Goal: Task Accomplishment & Management: Use online tool/utility

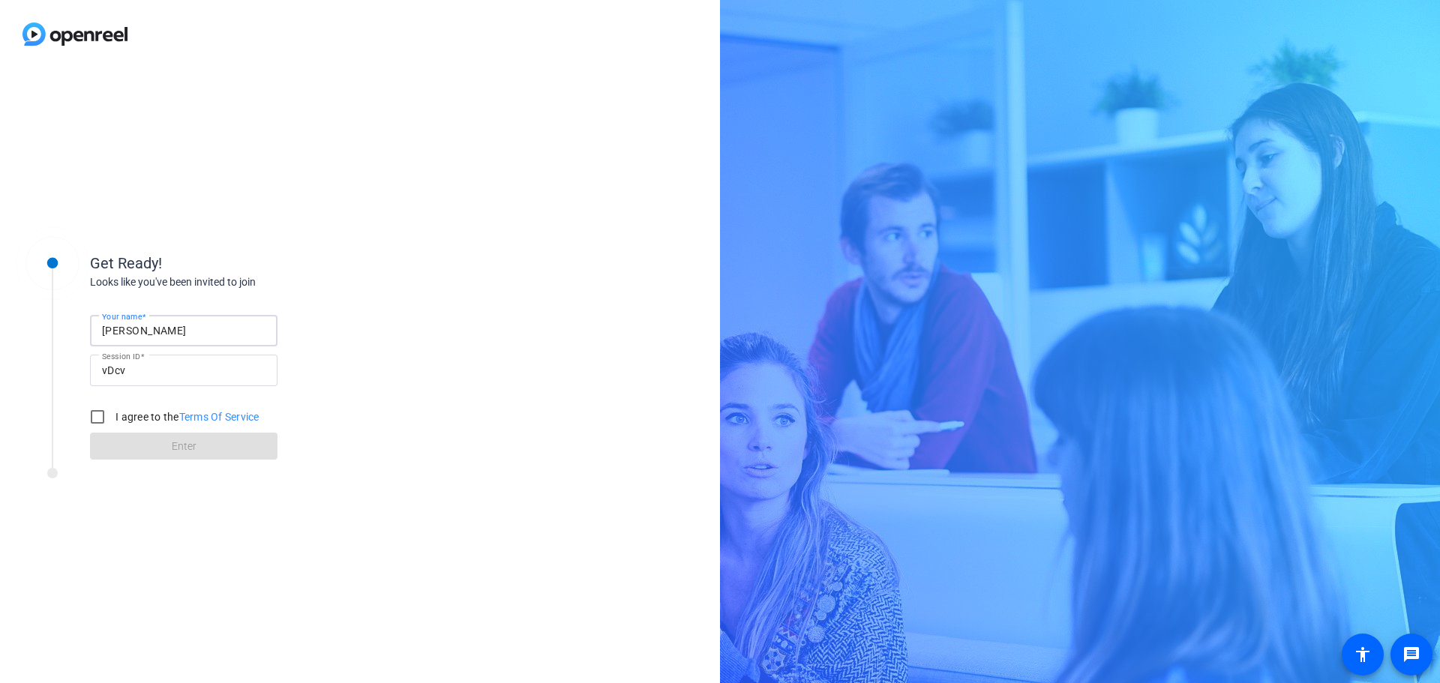
type input "[PERSON_NAME]"
click at [95, 418] on input "I agree to the Terms Of Service" at bounding box center [98, 417] width 30 height 30
checkbox input "true"
click at [111, 445] on span at bounding box center [184, 446] width 188 height 36
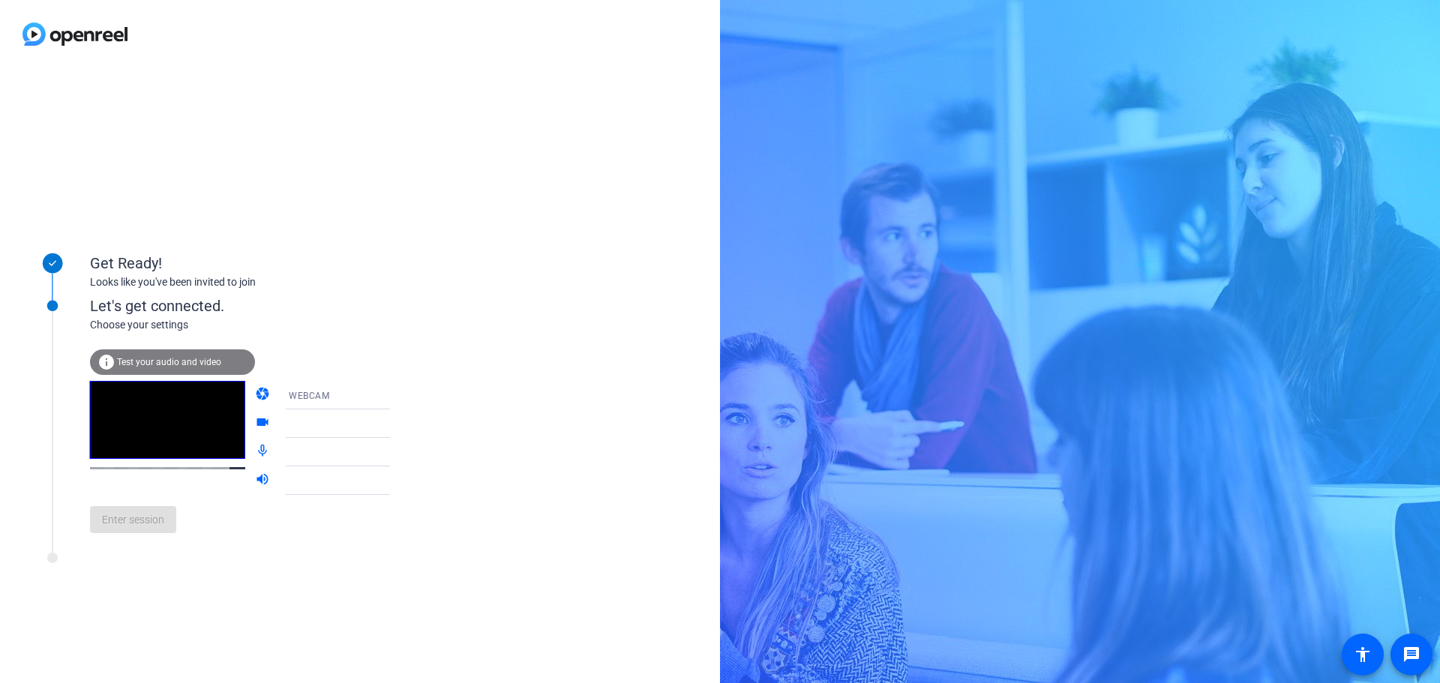
click at [353, 400] on div "WEBCAM" at bounding box center [345, 395] width 112 height 19
click at [317, 423] on mat-option "WEBCAM" at bounding box center [326, 425] width 128 height 30
click at [317, 423] on div at bounding box center [345, 424] width 112 height 18
click at [396, 450] on icon at bounding box center [405, 452] width 18 height 18
click at [396, 455] on icon at bounding box center [405, 452] width 18 height 18
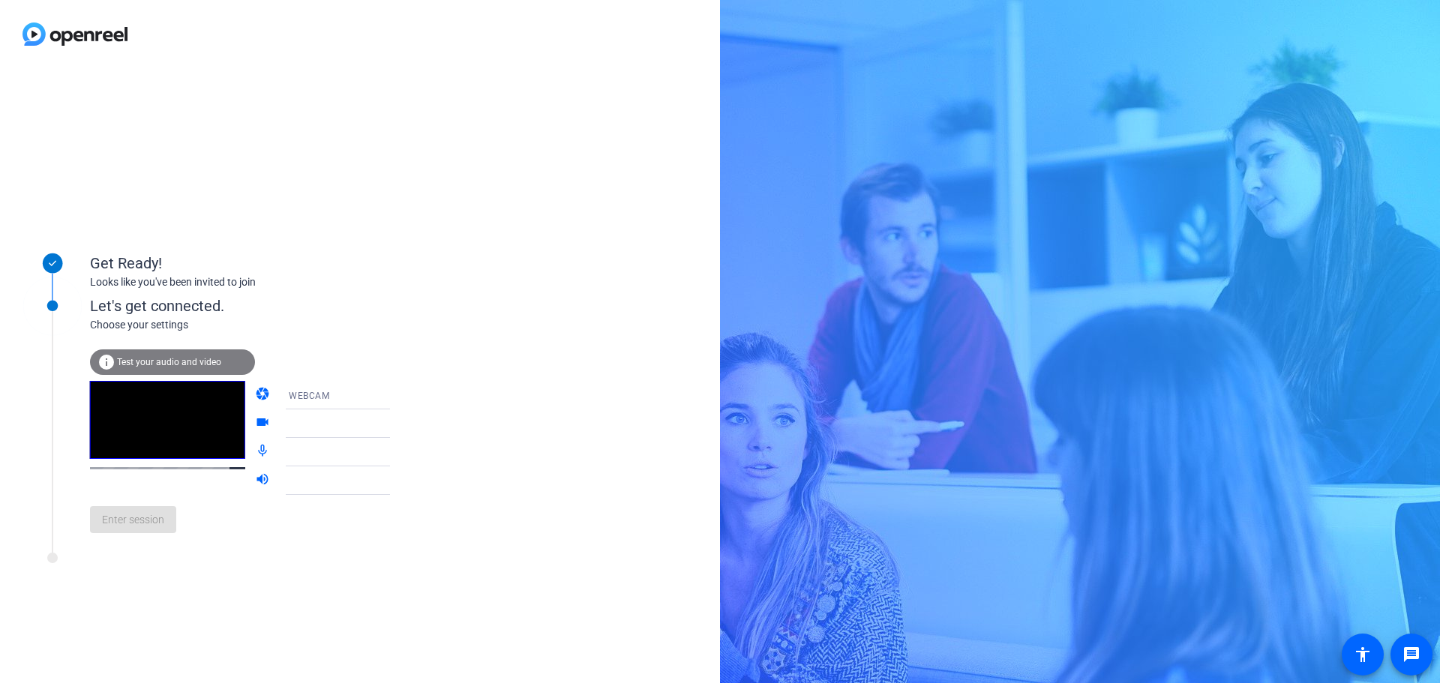
click at [128, 361] on span "Test your audio and video" at bounding box center [169, 362] width 104 height 11
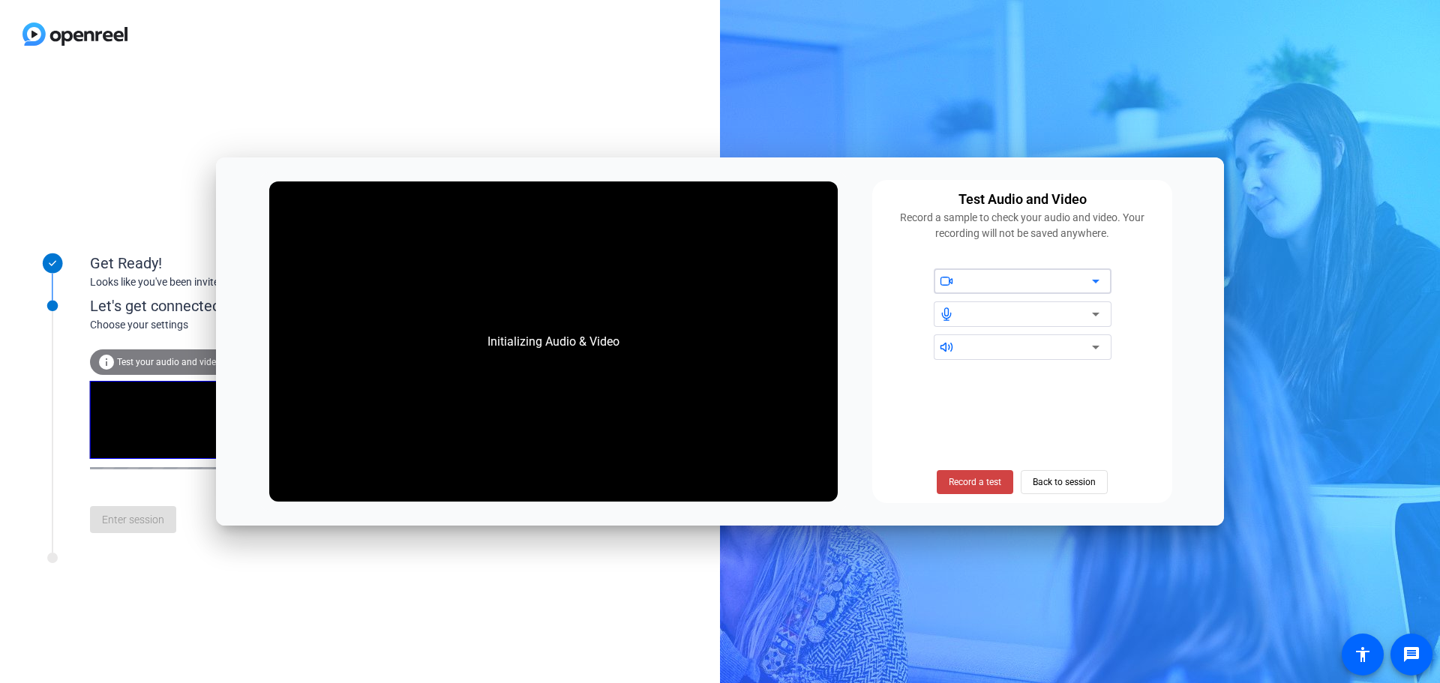
click at [993, 283] on div at bounding box center [1029, 281] width 128 height 18
click at [1101, 281] on icon at bounding box center [1096, 281] width 18 height 18
click at [999, 281] on div at bounding box center [1029, 281] width 128 height 18
click at [984, 344] on span "Default - Speakers (Yeti Stereo Microphone)" at bounding box center [1060, 347] width 191 height 12
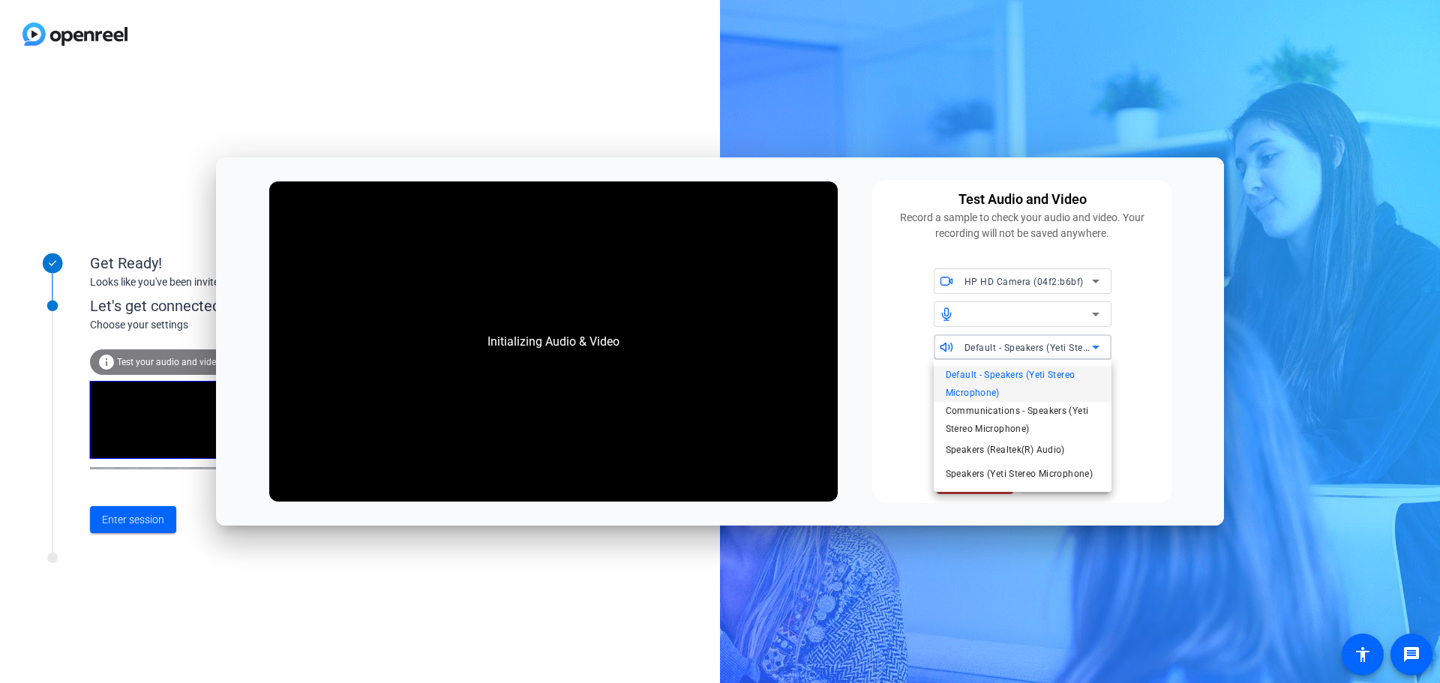
click at [916, 318] on div at bounding box center [720, 341] width 1440 height 683
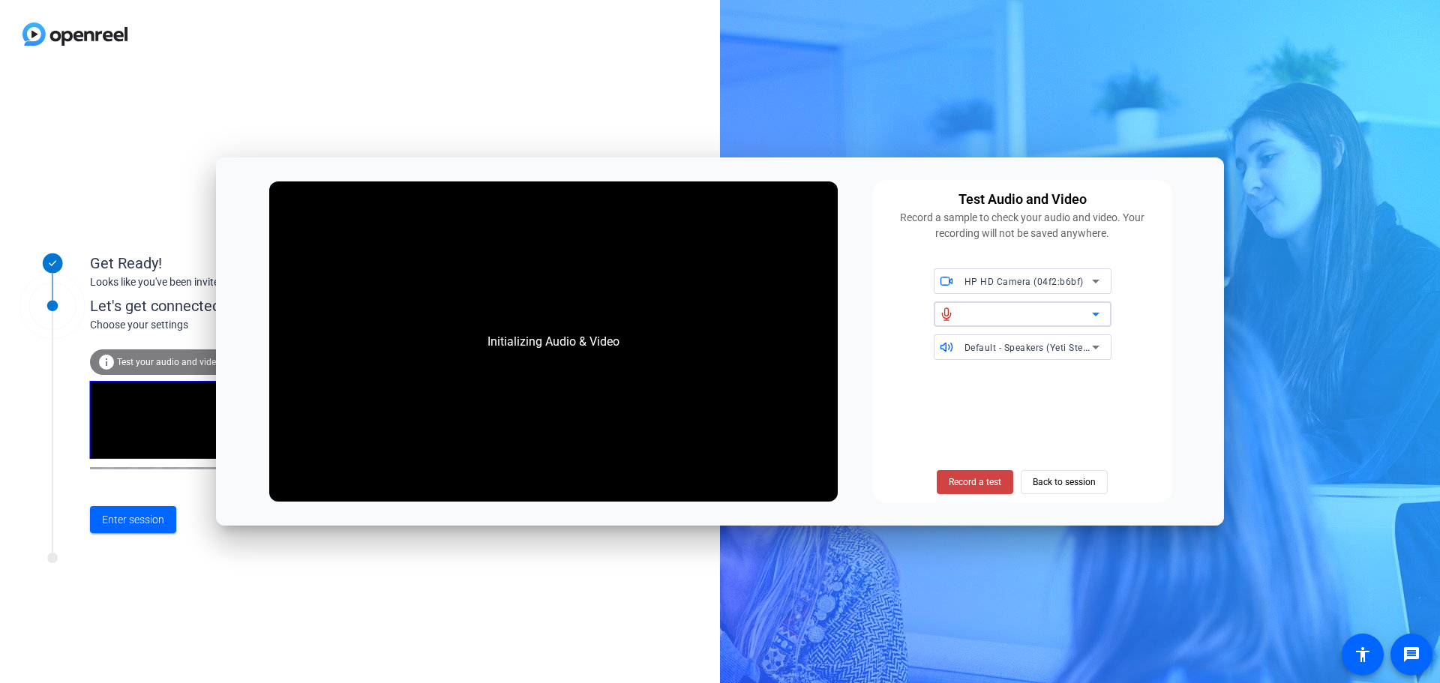
click at [1074, 316] on div at bounding box center [1029, 314] width 128 height 18
click at [1092, 314] on icon at bounding box center [1096, 314] width 18 height 18
click at [1098, 314] on icon at bounding box center [1096, 315] width 8 height 4
click at [940, 311] on icon at bounding box center [947, 315] width 14 height 14
click at [128, 521] on span "Enter session" at bounding box center [133, 520] width 62 height 16
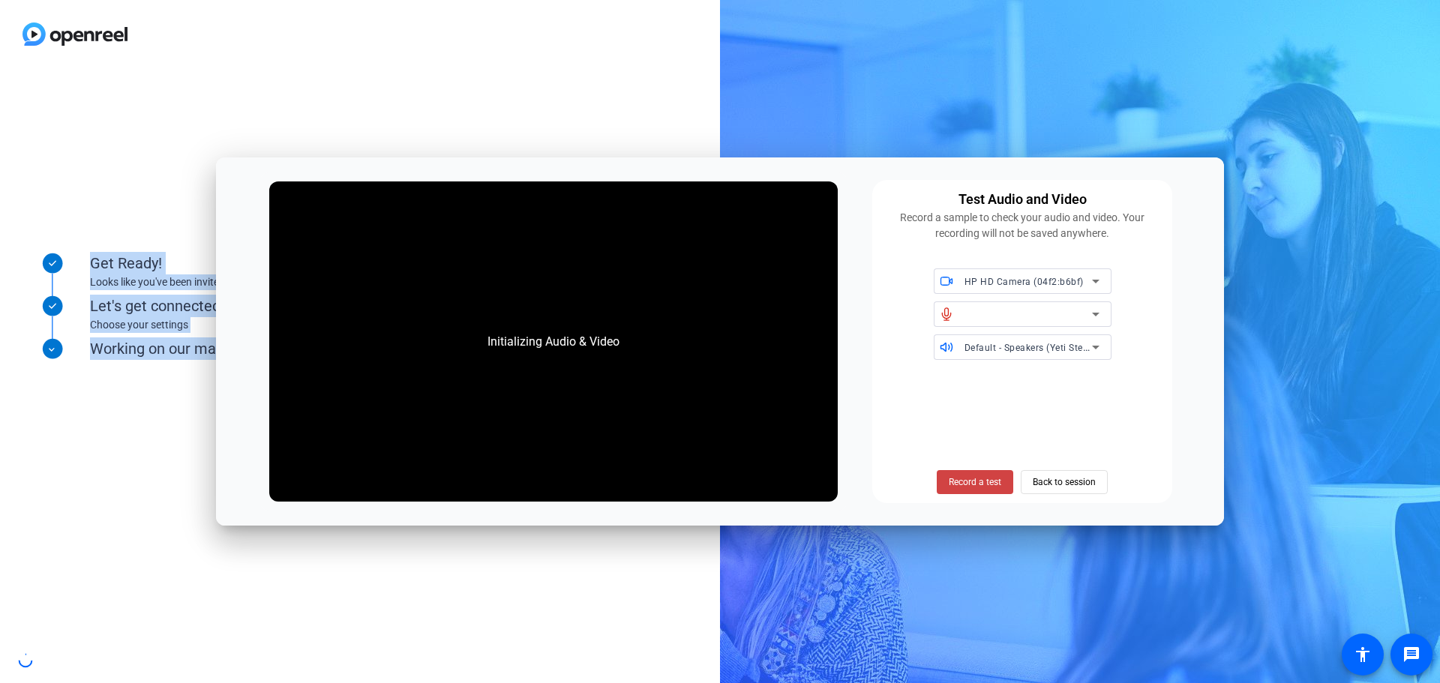
drag, startPoint x: 387, startPoint y: 172, endPoint x: -148, endPoint y: 234, distance: 538.5
click at [0, 234] on html "Accessibility Screen-Reader Guide, Feedback, and Issue Reporting | New window G…" at bounding box center [720, 341] width 1440 height 683
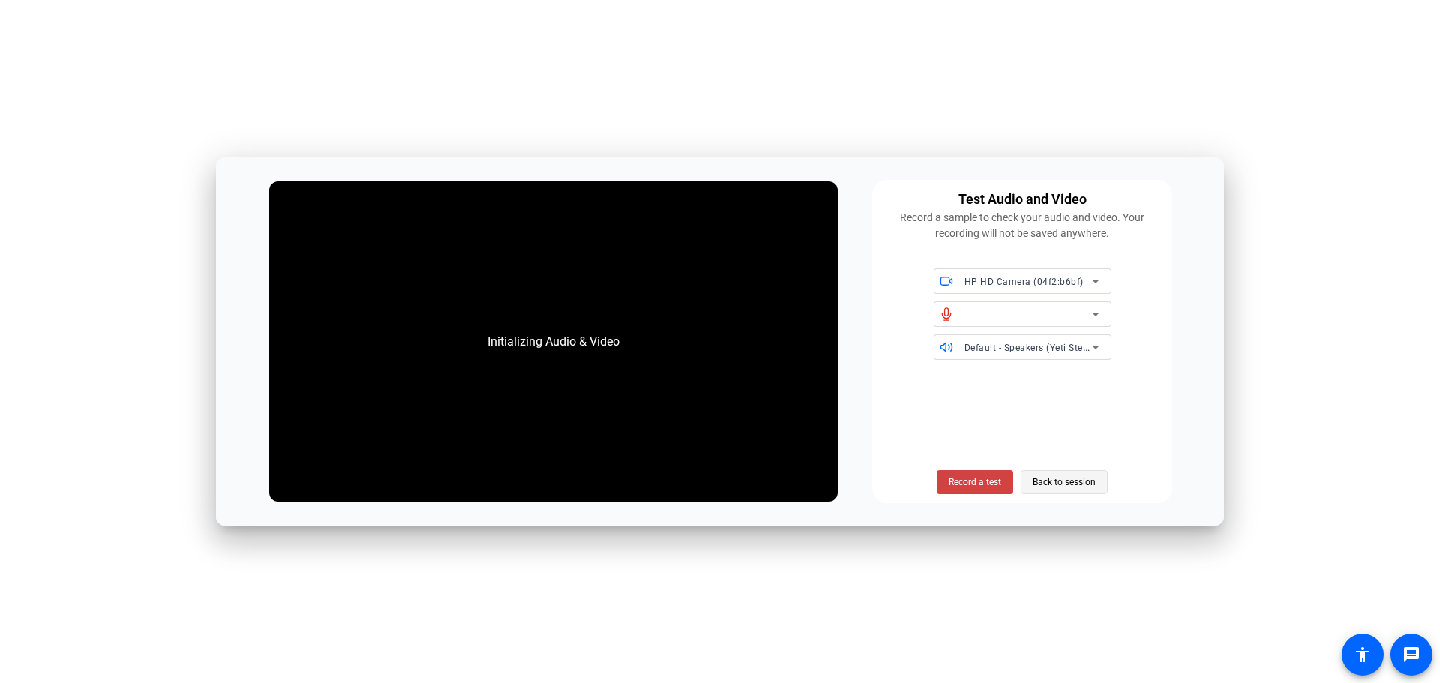
click at [1062, 479] on span "Back to session" at bounding box center [1064, 482] width 63 height 29
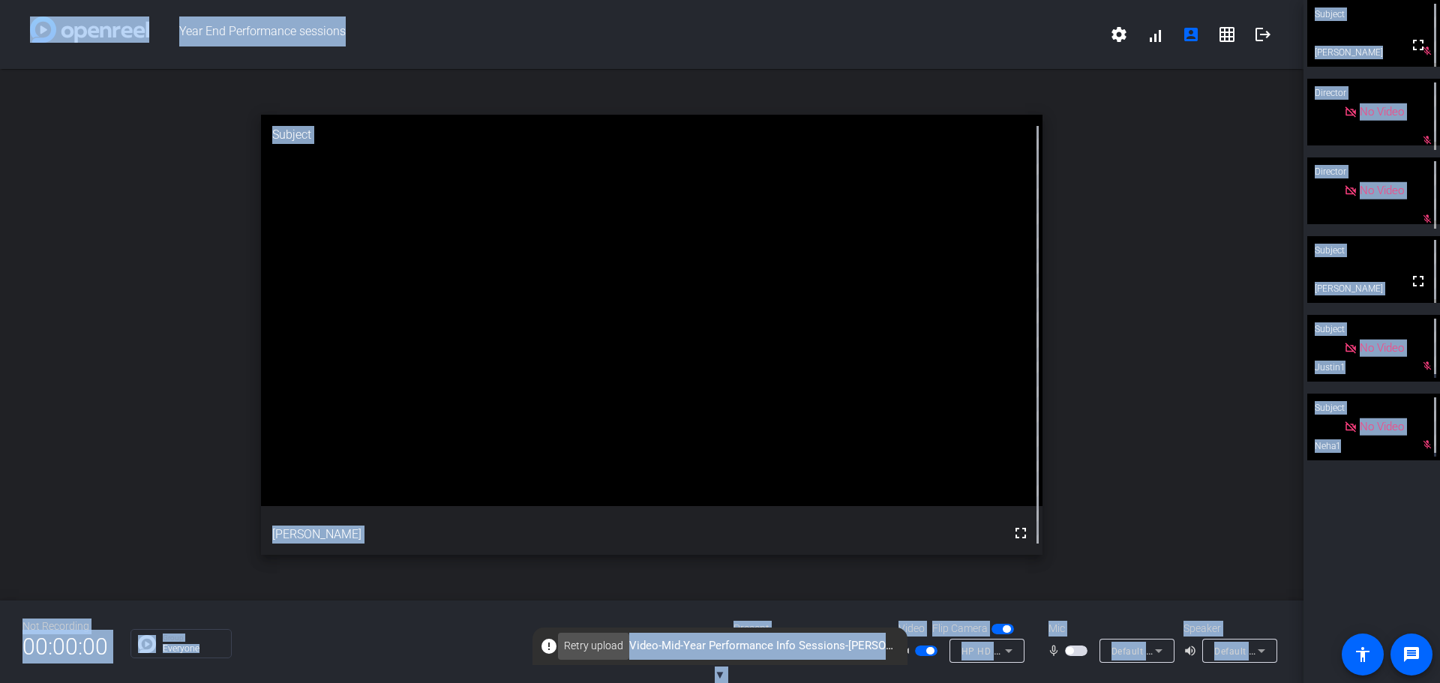
click at [584, 650] on span "Retry upload" at bounding box center [593, 646] width 59 height 16
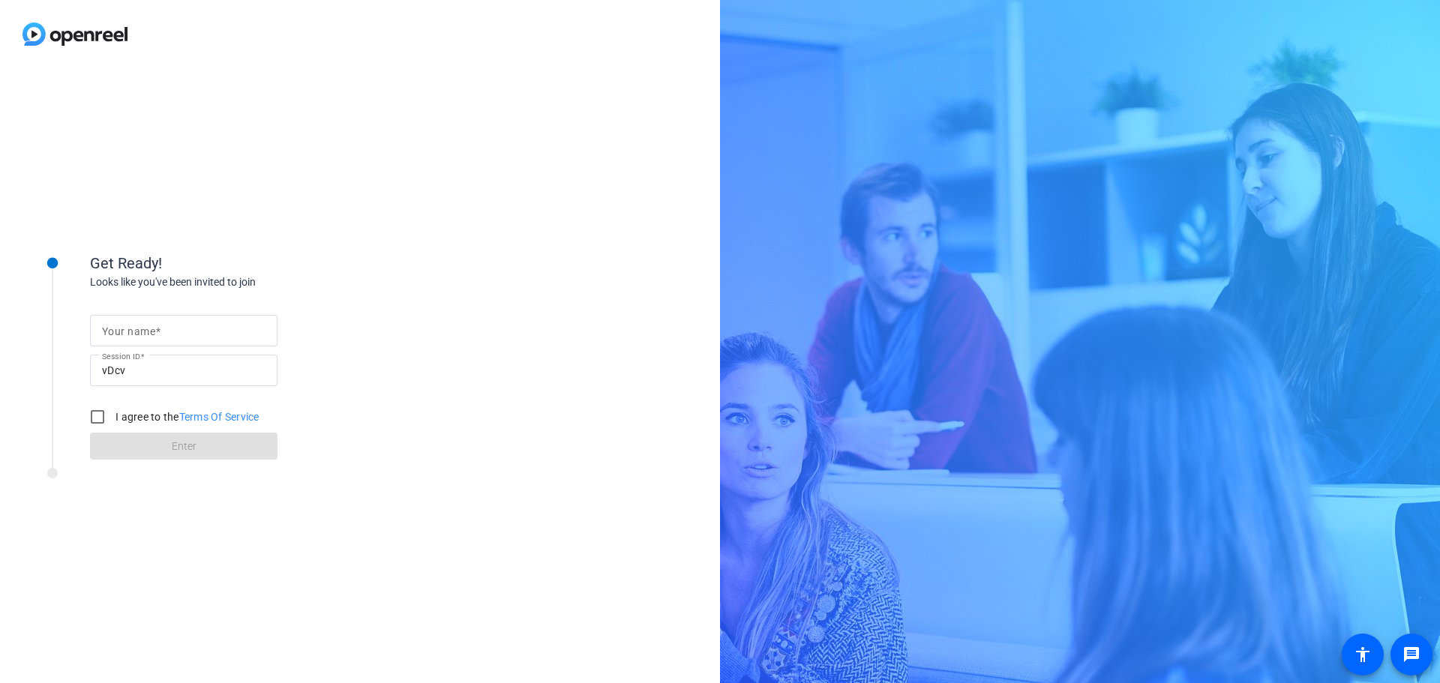
click at [150, 333] on mat-label "Your name" at bounding box center [128, 332] width 53 height 12
click at [150, 333] on input "Your name" at bounding box center [184, 331] width 164 height 18
type input "[PERSON_NAME]"
click at [102, 414] on input "I agree to the Terms Of Service" at bounding box center [98, 417] width 30 height 30
checkbox input "true"
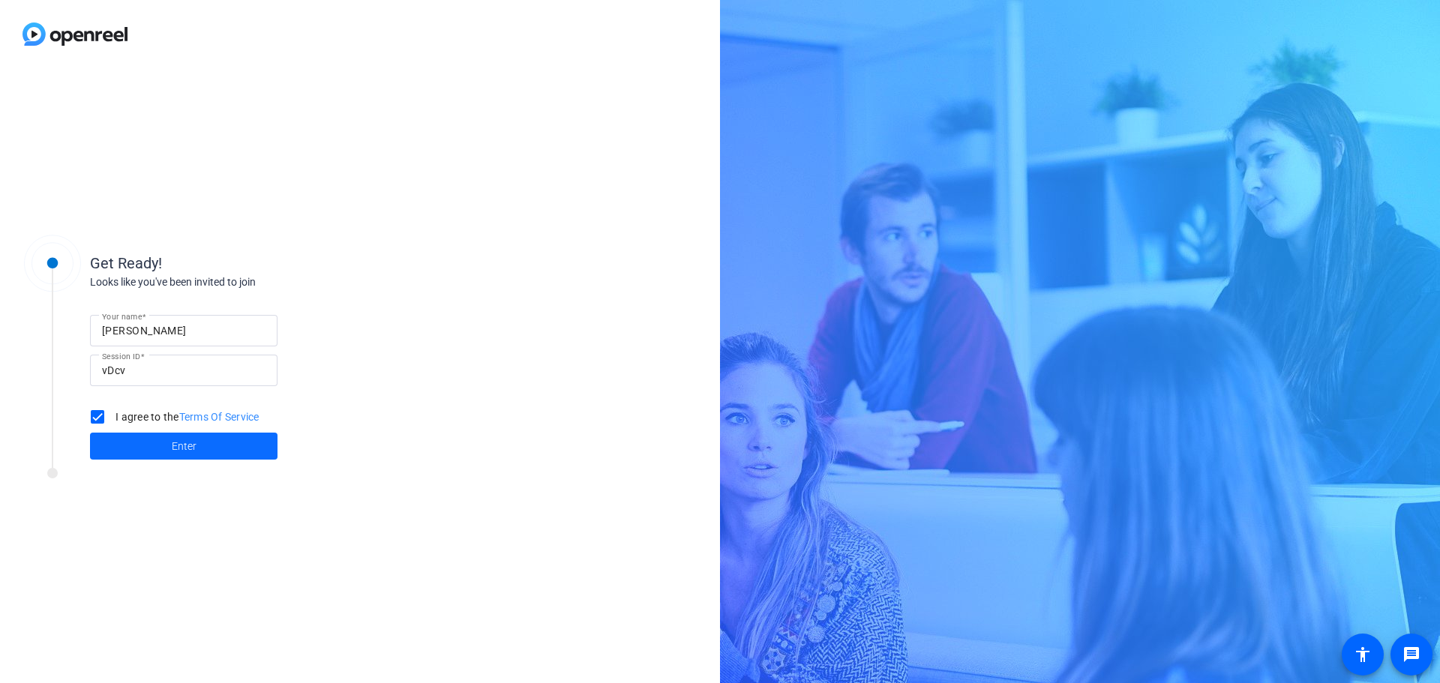
click at [157, 439] on span at bounding box center [184, 446] width 188 height 36
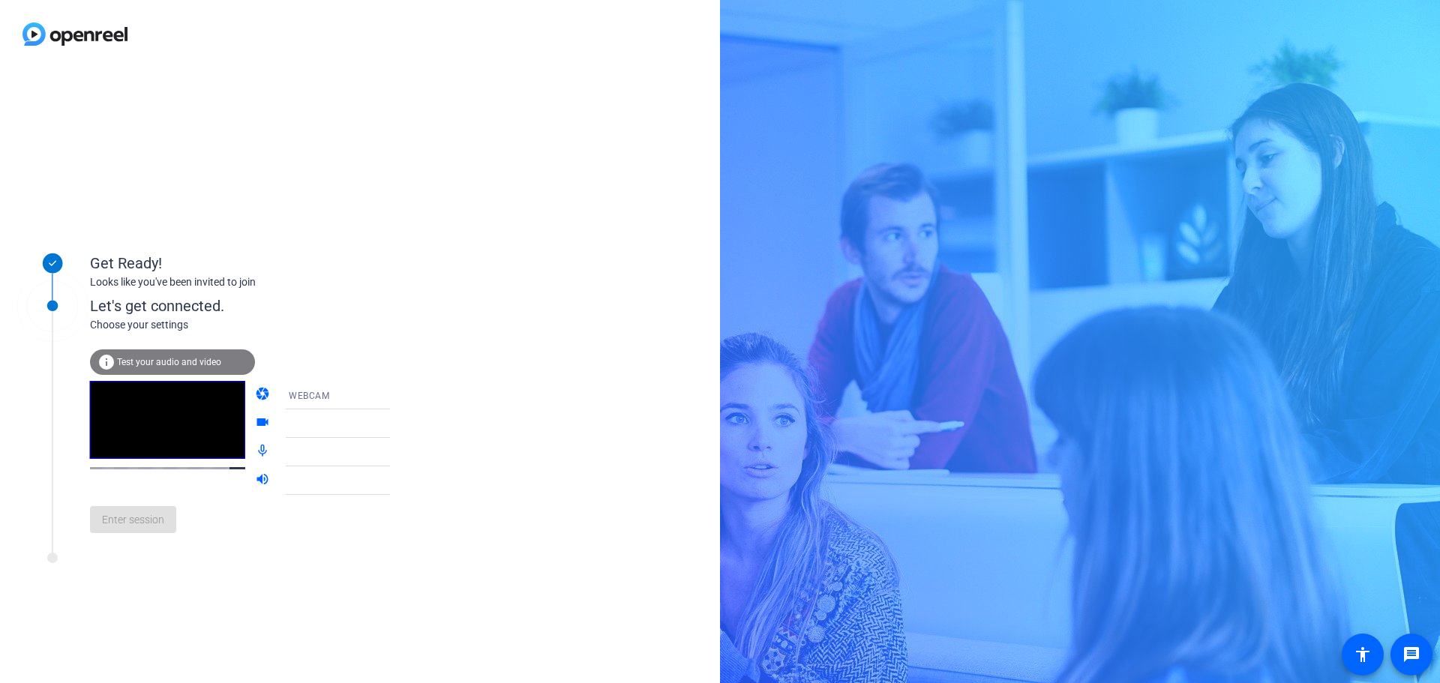
click at [182, 362] on span "Test your audio and video" at bounding box center [169, 362] width 104 height 11
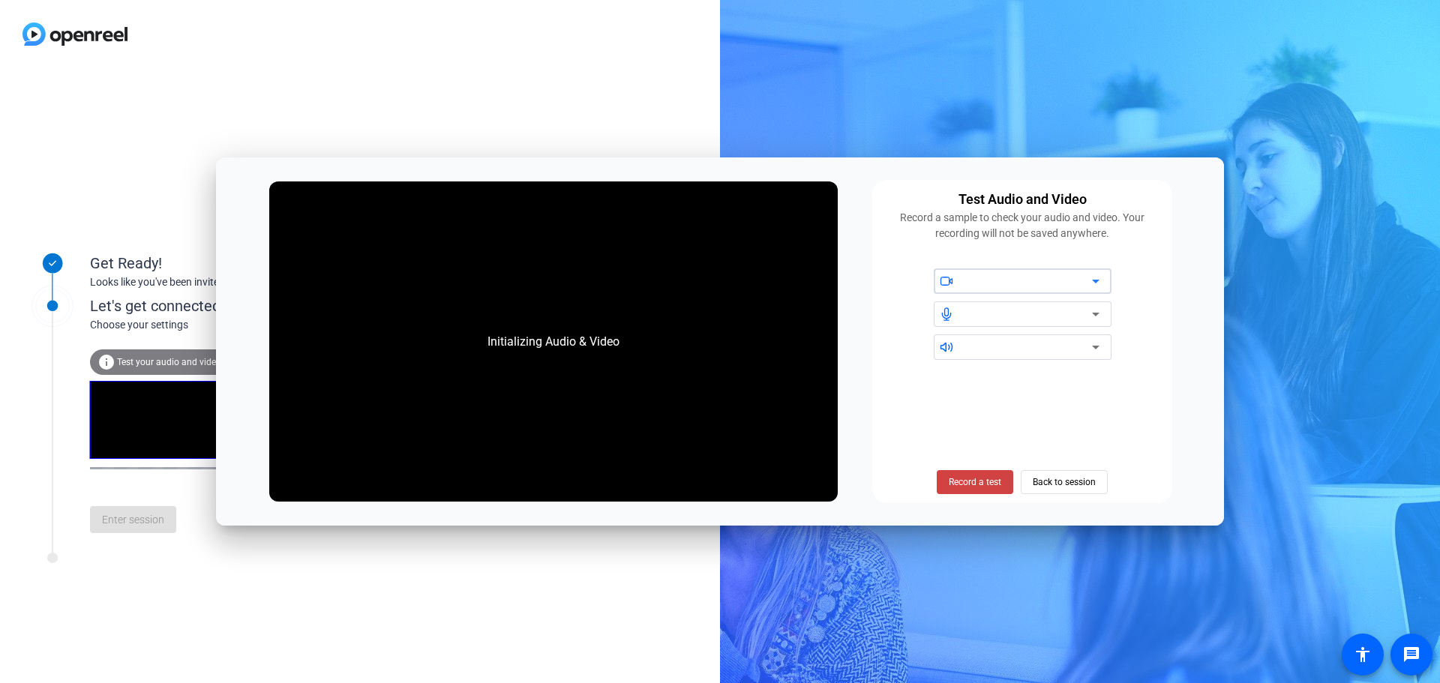
click at [965, 282] on span at bounding box center [965, 281] width 1 height 12
click at [1098, 283] on icon at bounding box center [1096, 281] width 18 height 18
click at [1092, 281] on icon at bounding box center [1096, 281] width 18 height 18
click at [1104, 318] on icon at bounding box center [1096, 314] width 18 height 18
click at [946, 311] on icon at bounding box center [947, 315] width 14 height 14
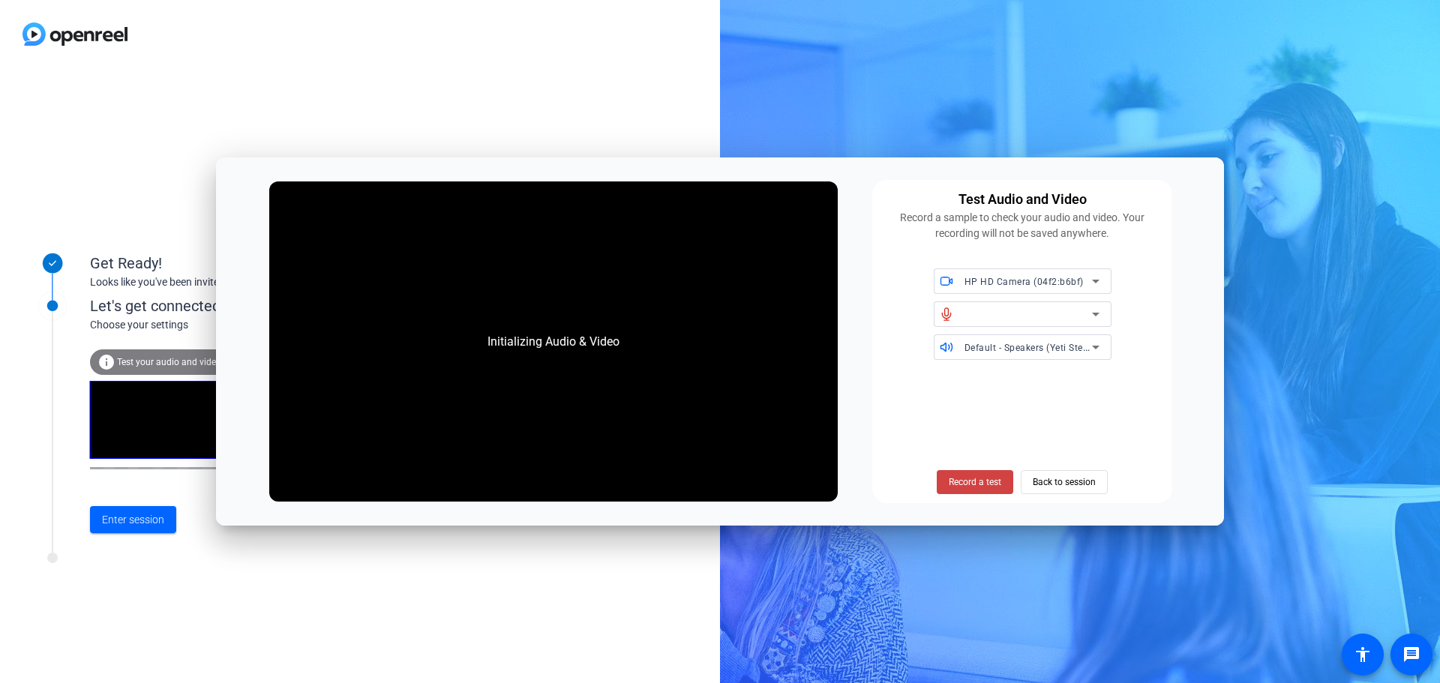
click at [1104, 313] on icon at bounding box center [1096, 314] width 18 height 18
click at [981, 474] on span at bounding box center [975, 482] width 77 height 36
click at [969, 284] on span "HP HD Camera (04f2:b6bf)" at bounding box center [1024, 282] width 119 height 11
click at [980, 305] on span "HP HD Camera (04f2:b6bf)" at bounding box center [1004, 312] width 117 height 18
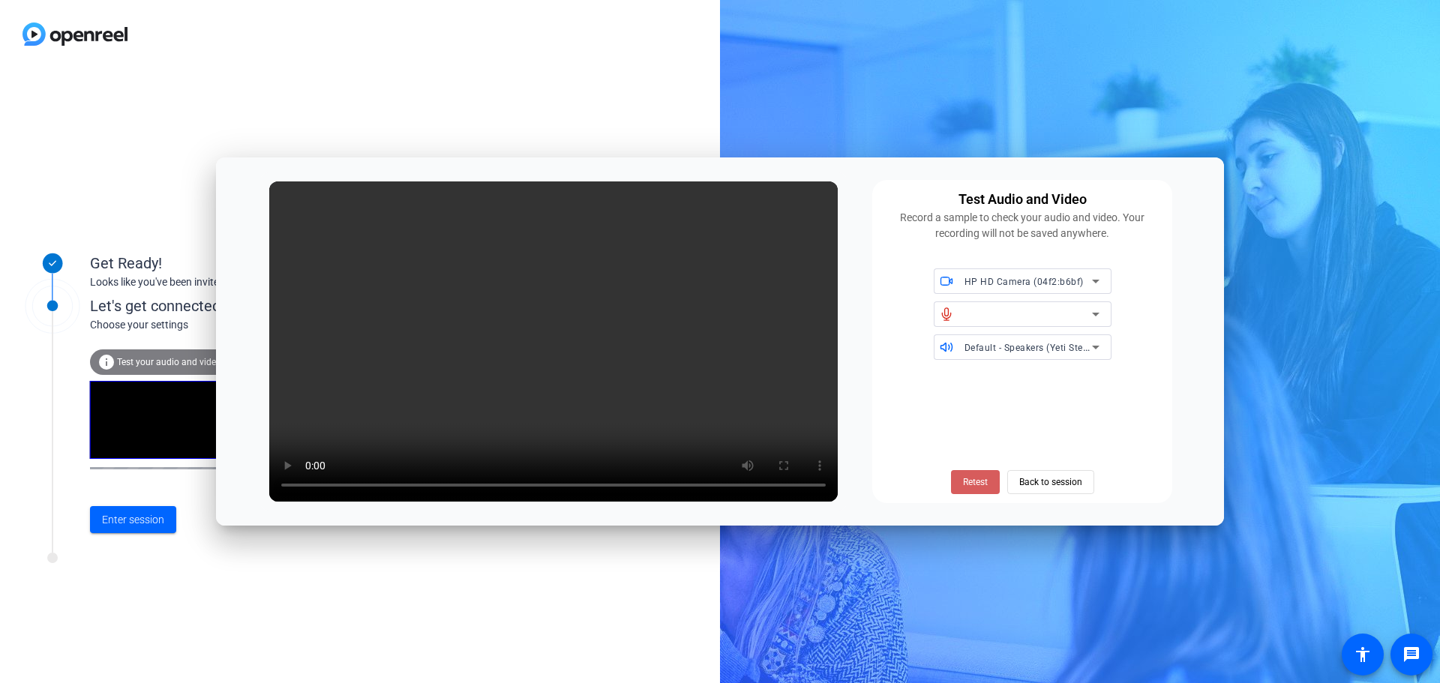
click at [969, 483] on span "Retest" at bounding box center [975, 483] width 25 height 14
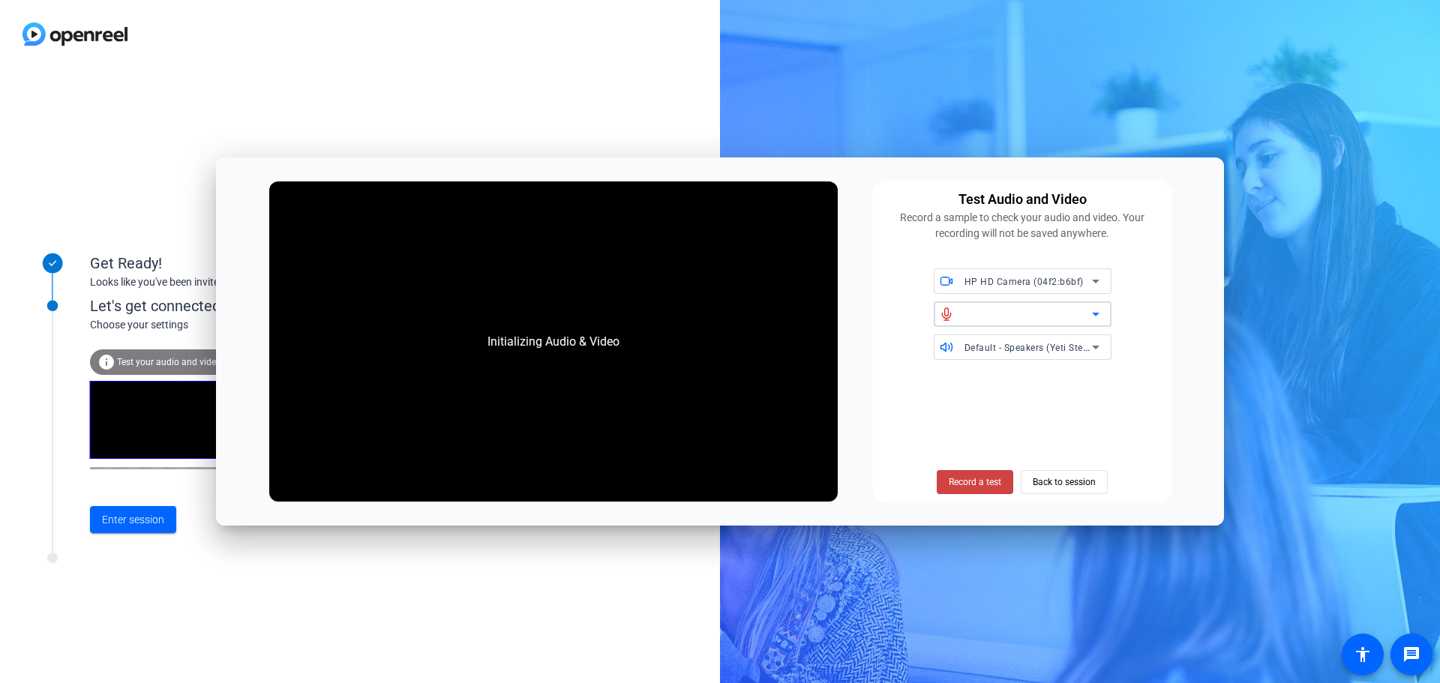
click at [986, 317] on div at bounding box center [1029, 314] width 128 height 18
click at [1089, 314] on icon at bounding box center [1096, 314] width 18 height 18
click at [959, 476] on span "Record a test" at bounding box center [975, 483] width 53 height 14
click at [966, 485] on span "Stop Testing" at bounding box center [976, 483] width 50 height 14
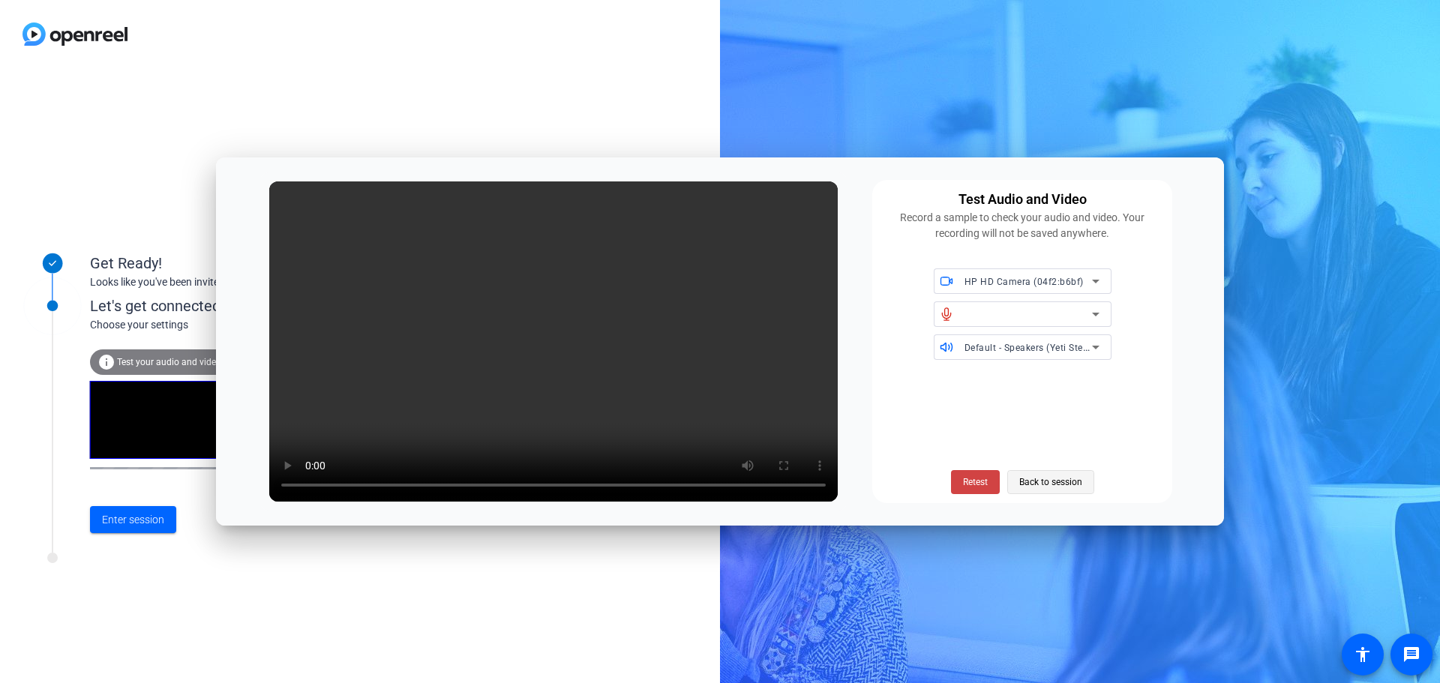
click at [1030, 478] on span "Back to session" at bounding box center [1051, 482] width 63 height 29
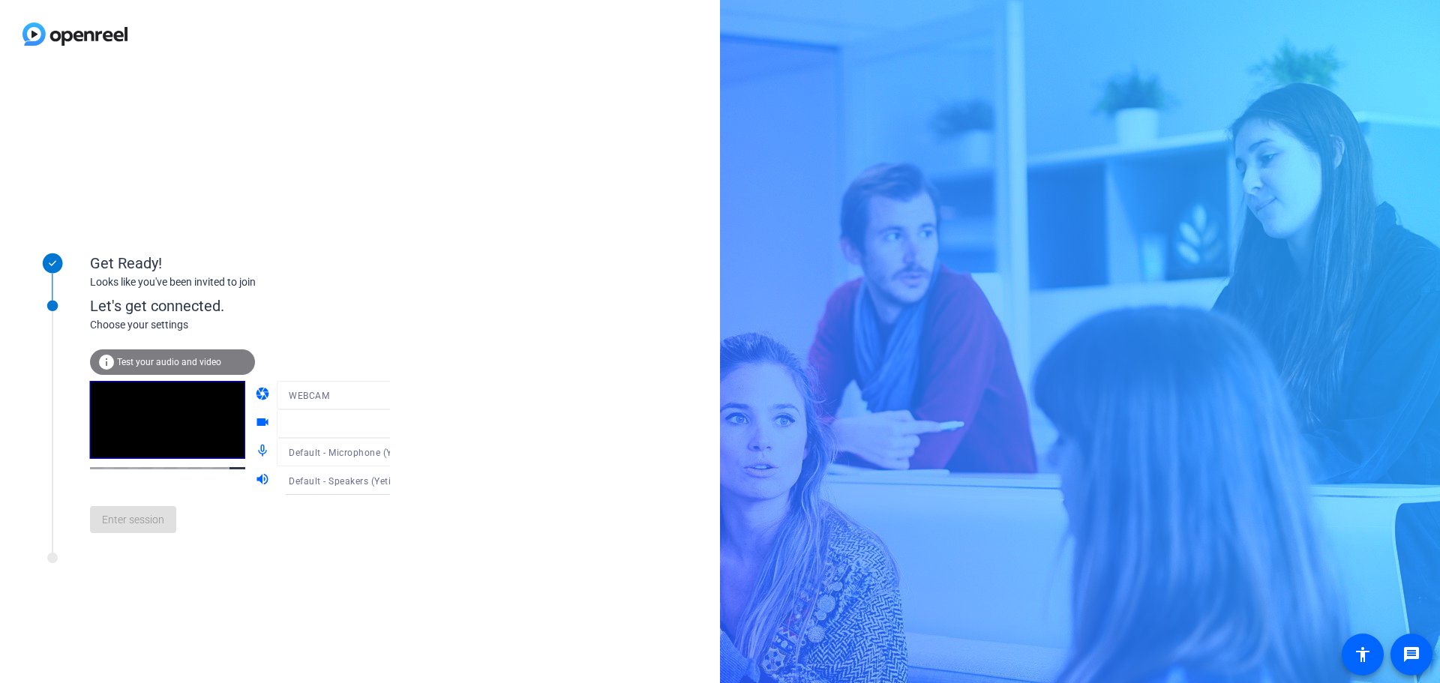
click at [137, 515] on div "Enter session" at bounding box center [255, 520] width 331 height 50
click at [137, 518] on span "Enter session" at bounding box center [133, 520] width 62 height 16
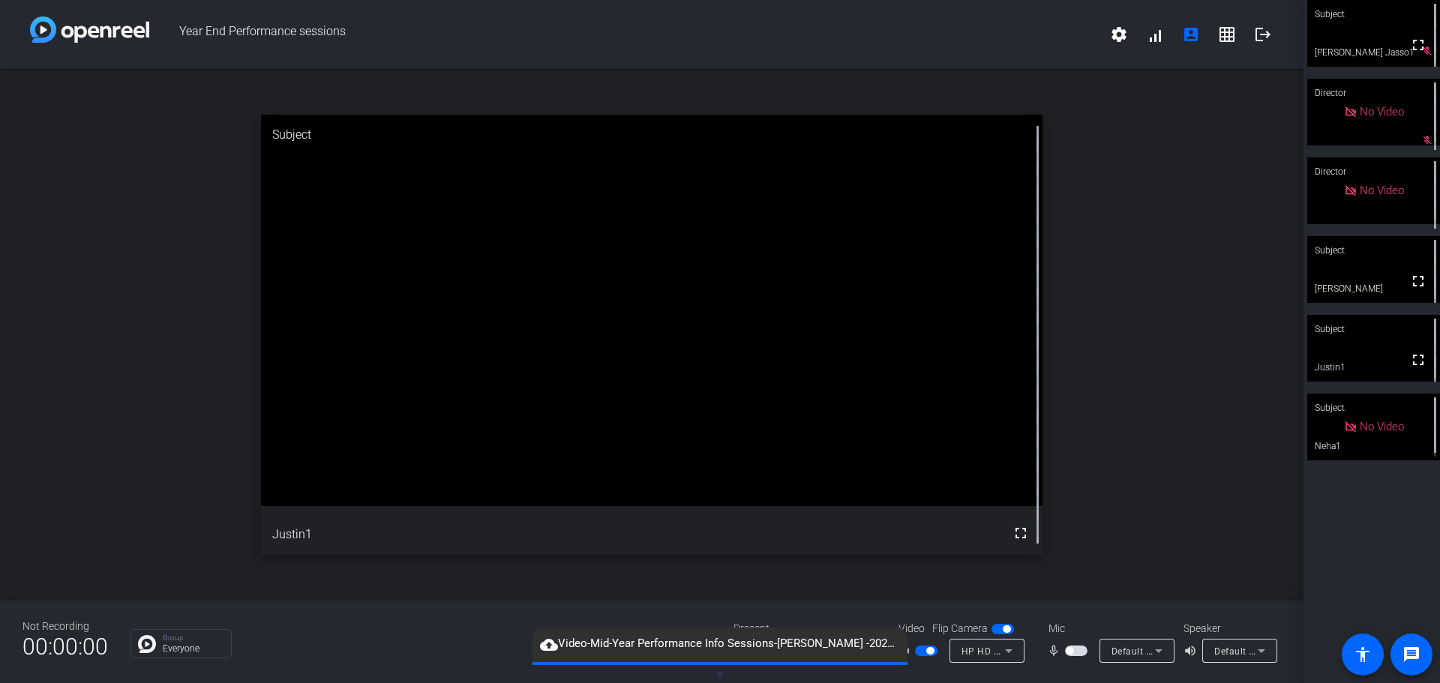
click at [1236, 649] on span "Default - Speakers (Yeti Stereo Microphone)" at bounding box center [1310, 651] width 191 height 12
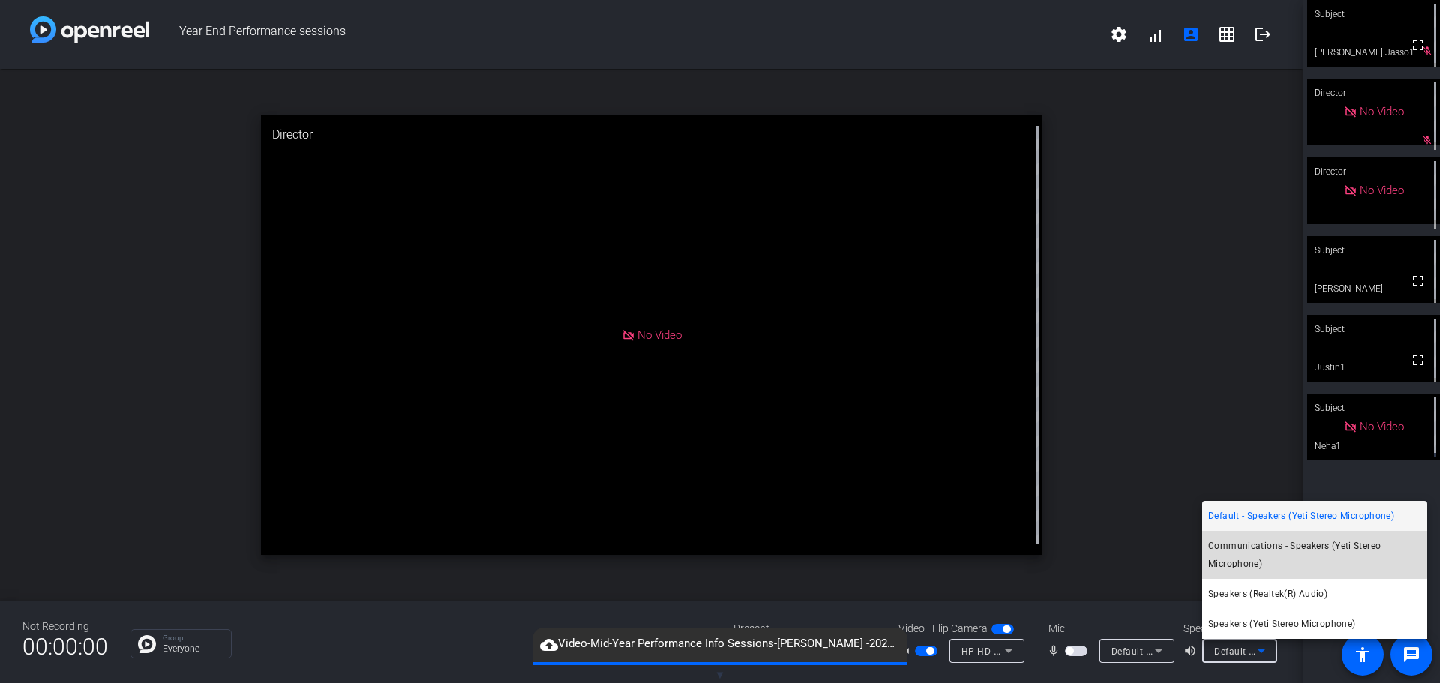
click at [1233, 548] on span "Communications - Speakers (Yeti Stereo Microphone)" at bounding box center [1315, 555] width 213 height 36
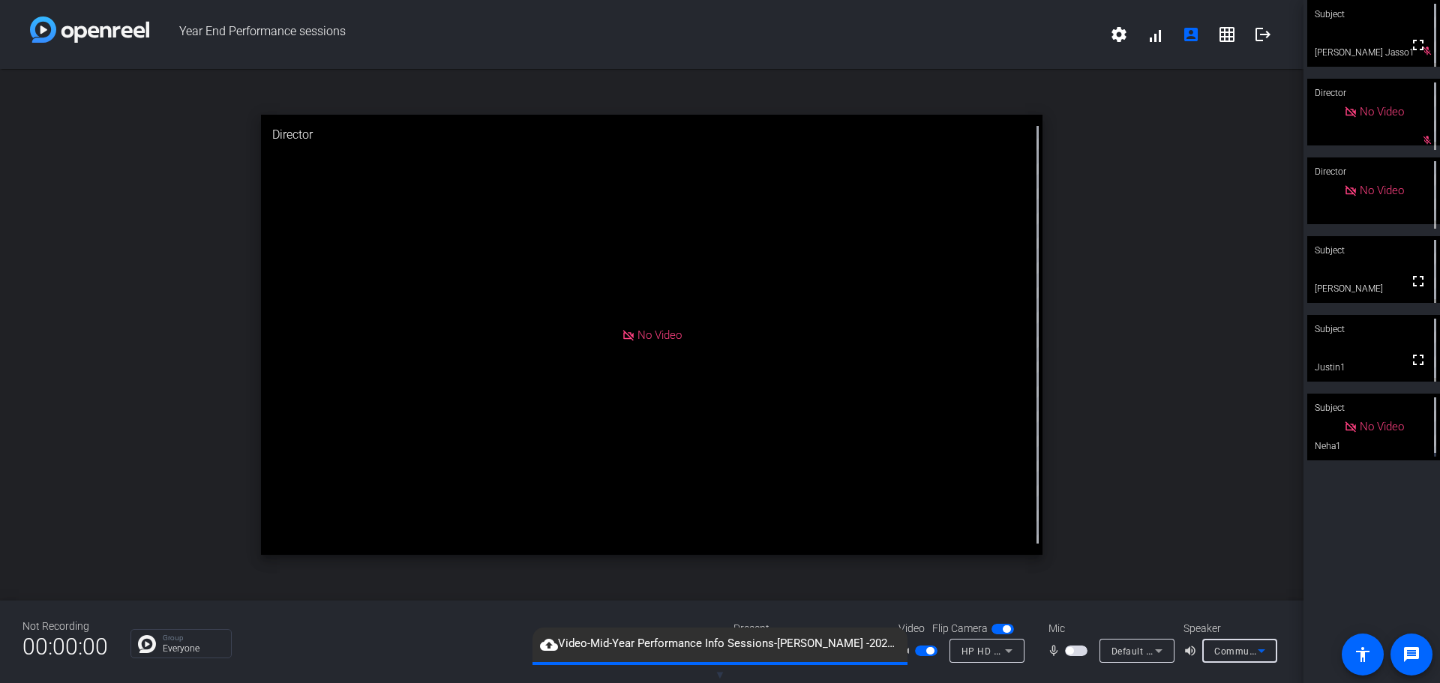
click at [1152, 651] on icon at bounding box center [1159, 651] width 18 height 18
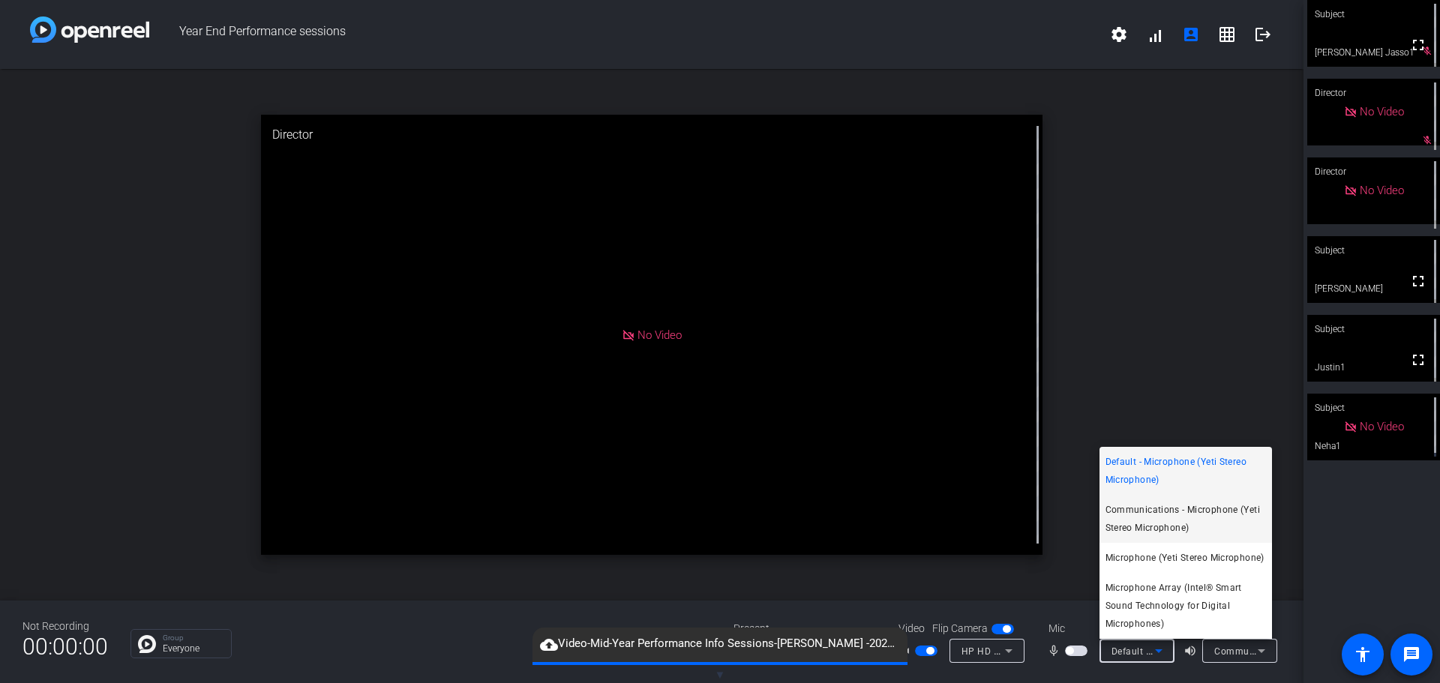
click at [1160, 519] on span "Communications - Microphone (Yeti Stereo Microphone)" at bounding box center [1186, 519] width 161 height 36
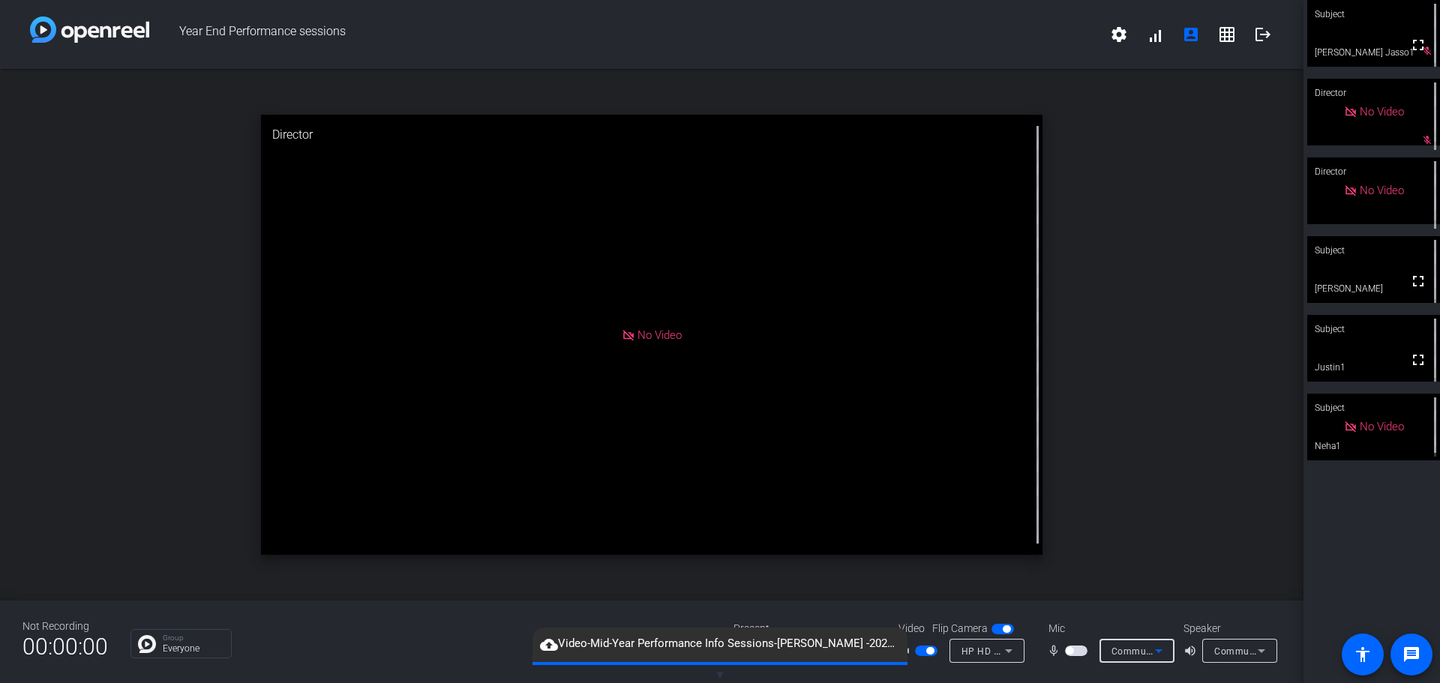
click at [1073, 652] on span "button" at bounding box center [1070, 651] width 8 height 8
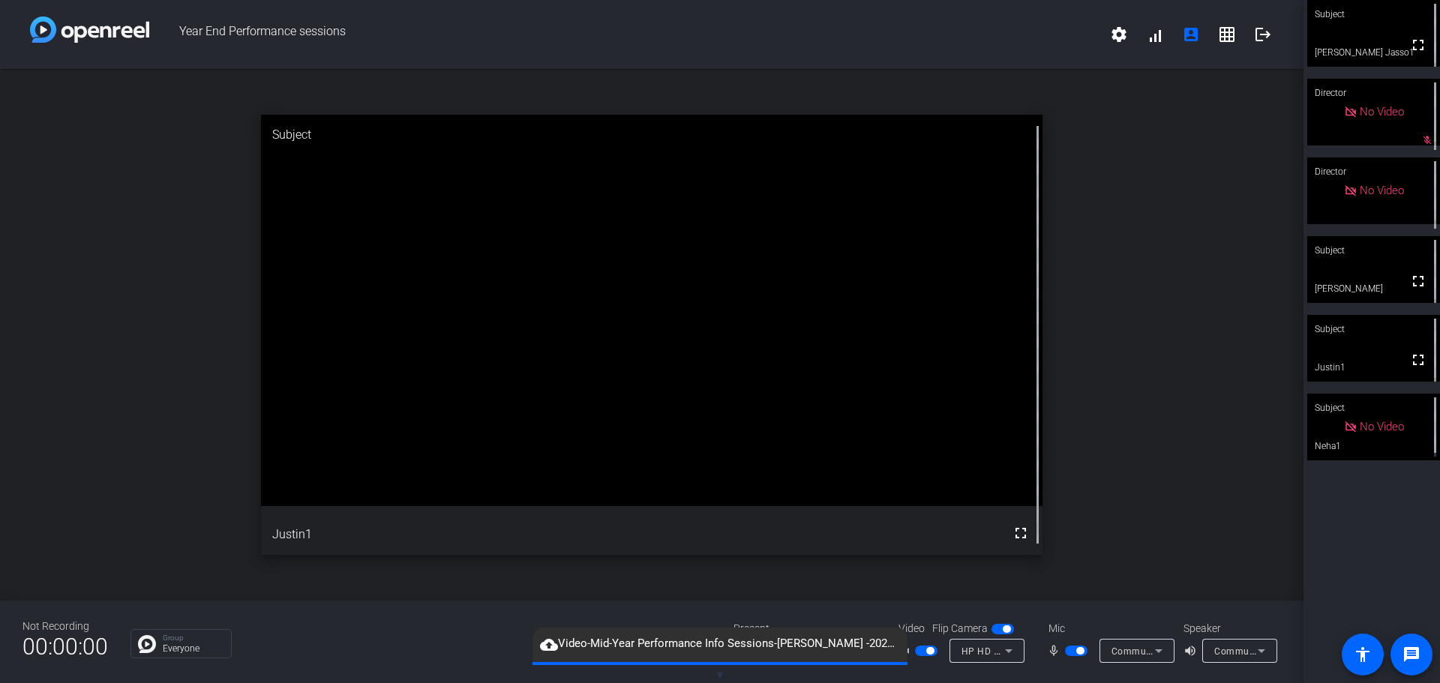
click at [444, 657] on div "Group Everyone" at bounding box center [421, 643] width 581 height 29
click at [1419, 656] on mat-icon "message" at bounding box center [1412, 655] width 18 height 18
click at [1221, 655] on span "Communications - Speakers (Yeti Stereo Microphone)" at bounding box center [1332, 651] width 234 height 12
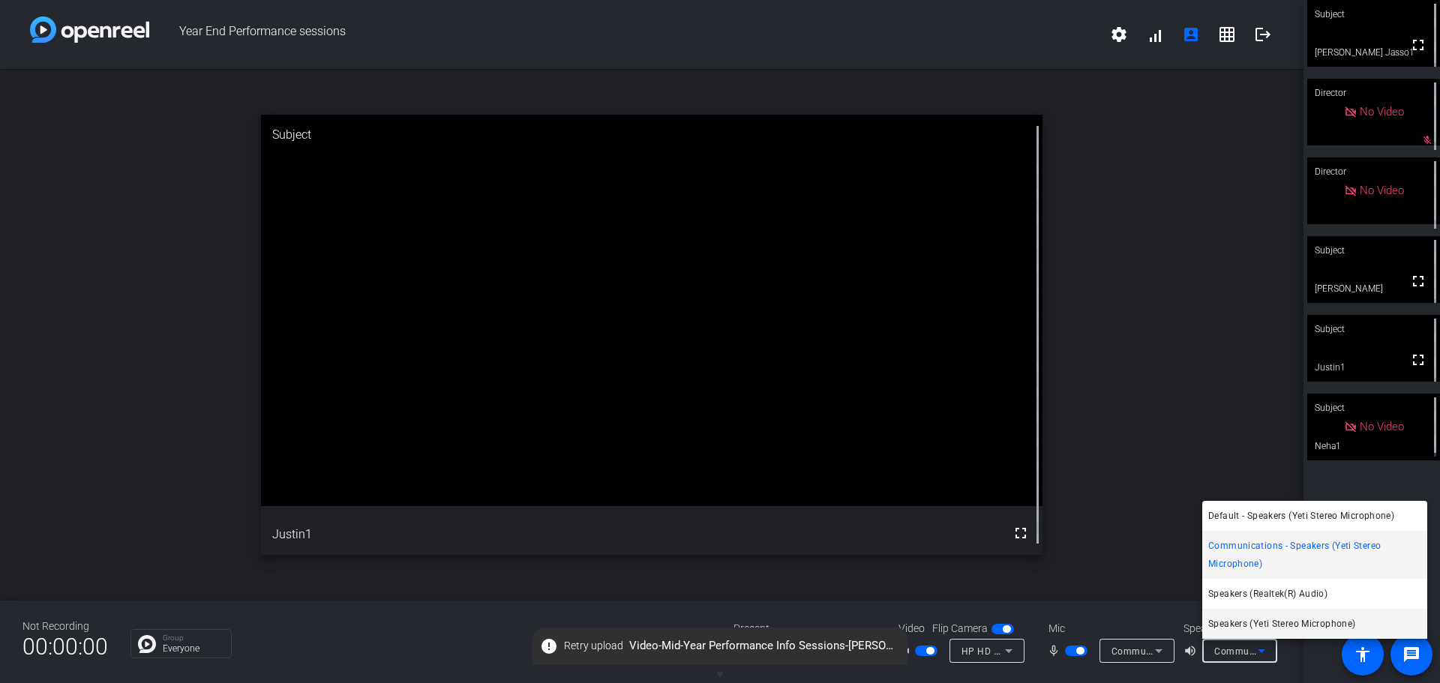
click at [1235, 623] on span "Speakers (Yeti Stereo Microphone)" at bounding box center [1282, 624] width 147 height 18
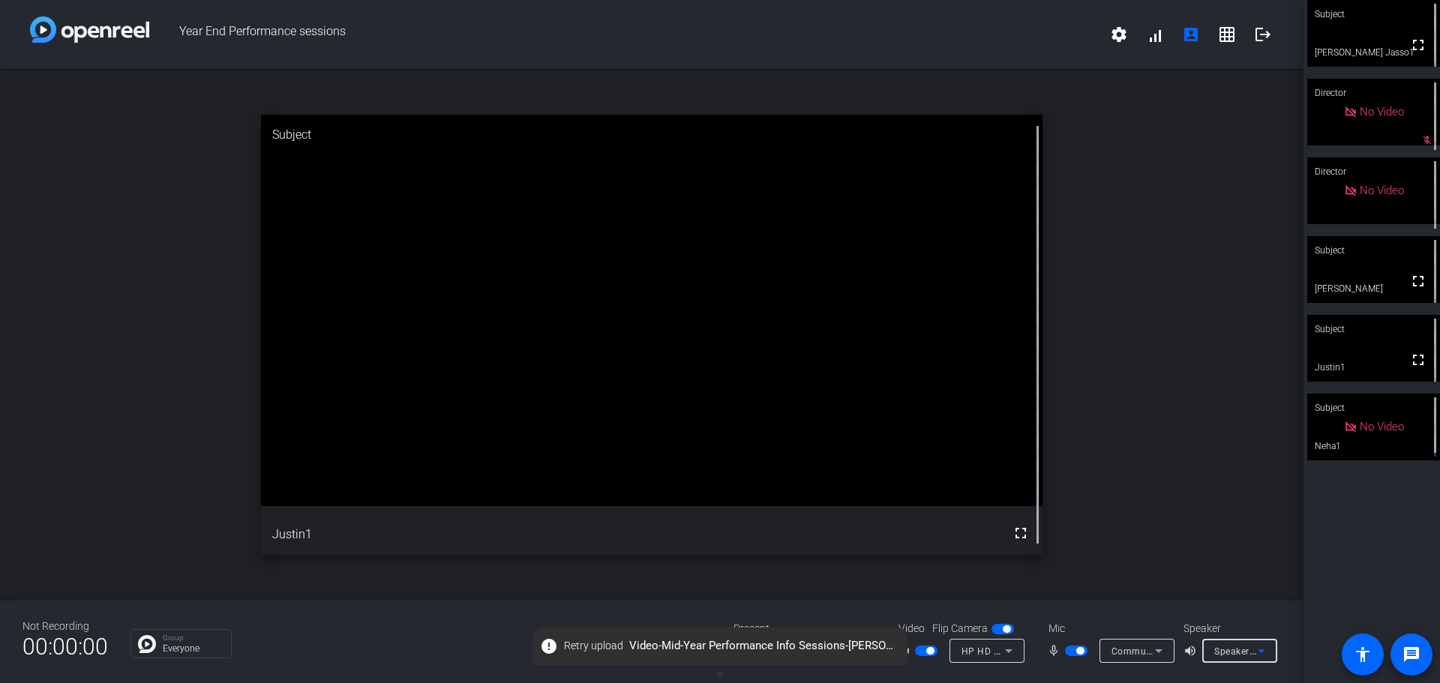
click at [1161, 653] on icon at bounding box center [1159, 651] width 18 height 18
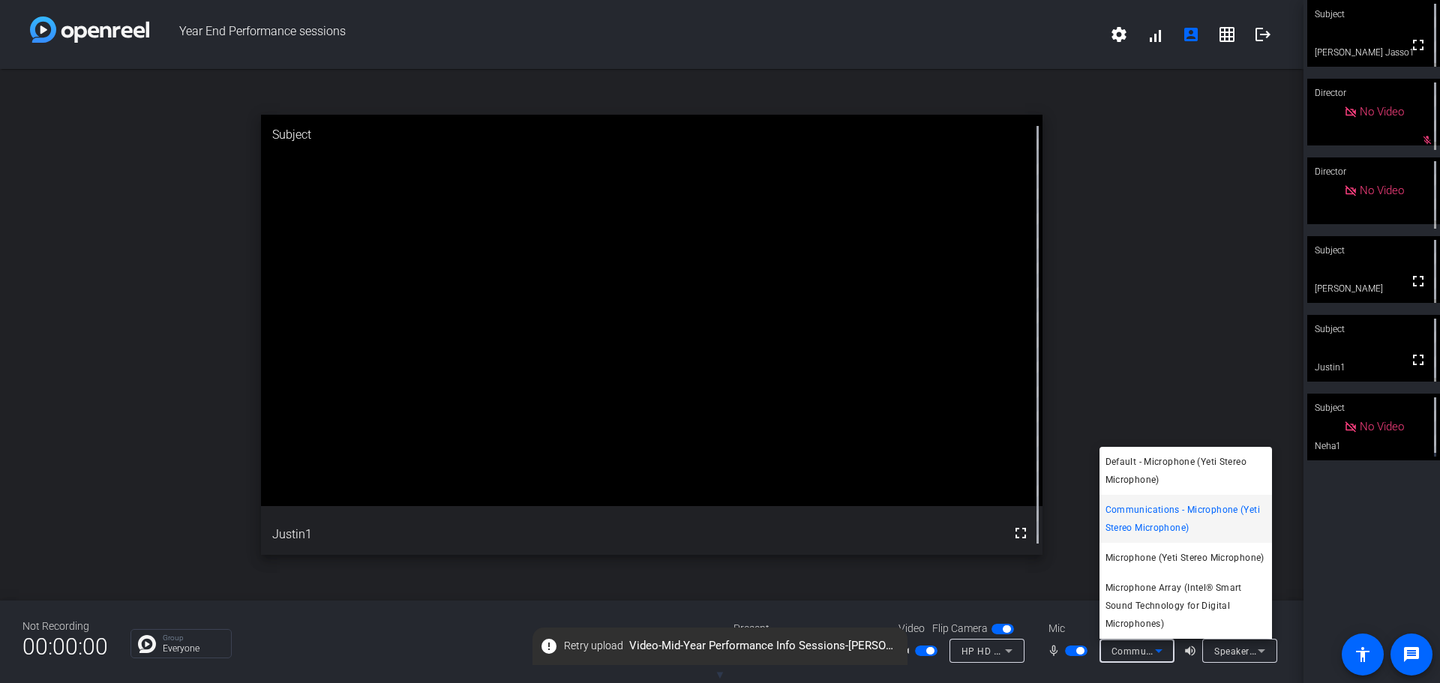
click at [1143, 481] on span "Default - Microphone (Yeti Stereo Microphone)" at bounding box center [1186, 471] width 161 height 36
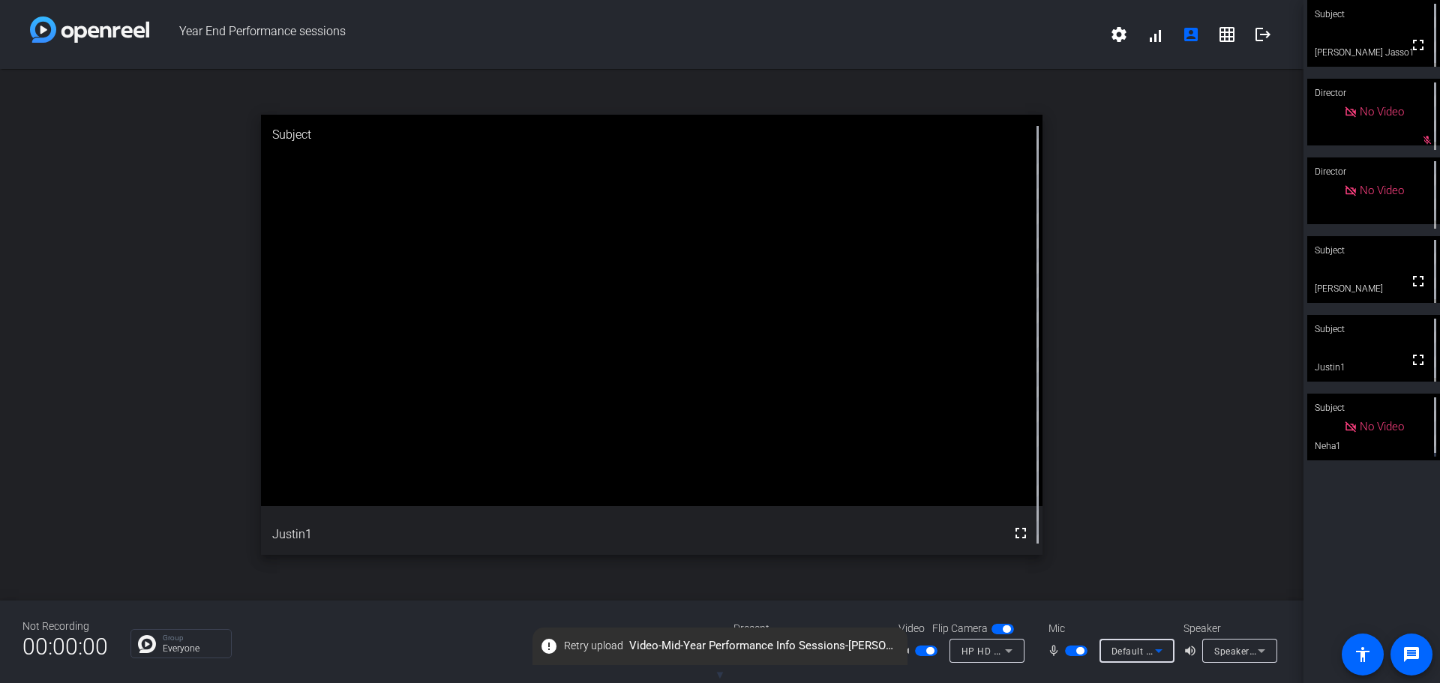
click at [1006, 653] on icon at bounding box center [1009, 651] width 18 height 18
click at [479, 648] on div at bounding box center [720, 341] width 1440 height 683
click at [1244, 650] on span "Speakers (Yeti Stereo Microphone)" at bounding box center [1290, 651] width 151 height 12
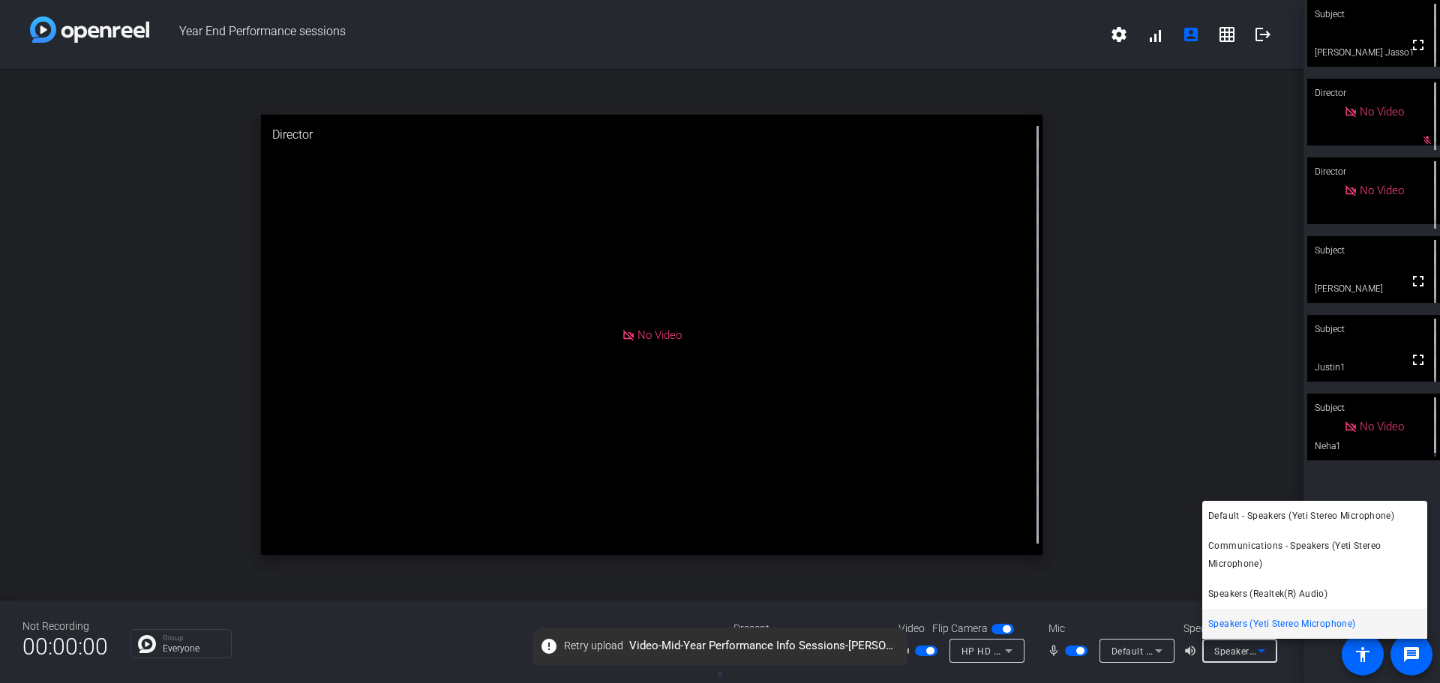
click at [1219, 458] on div at bounding box center [720, 341] width 1440 height 683
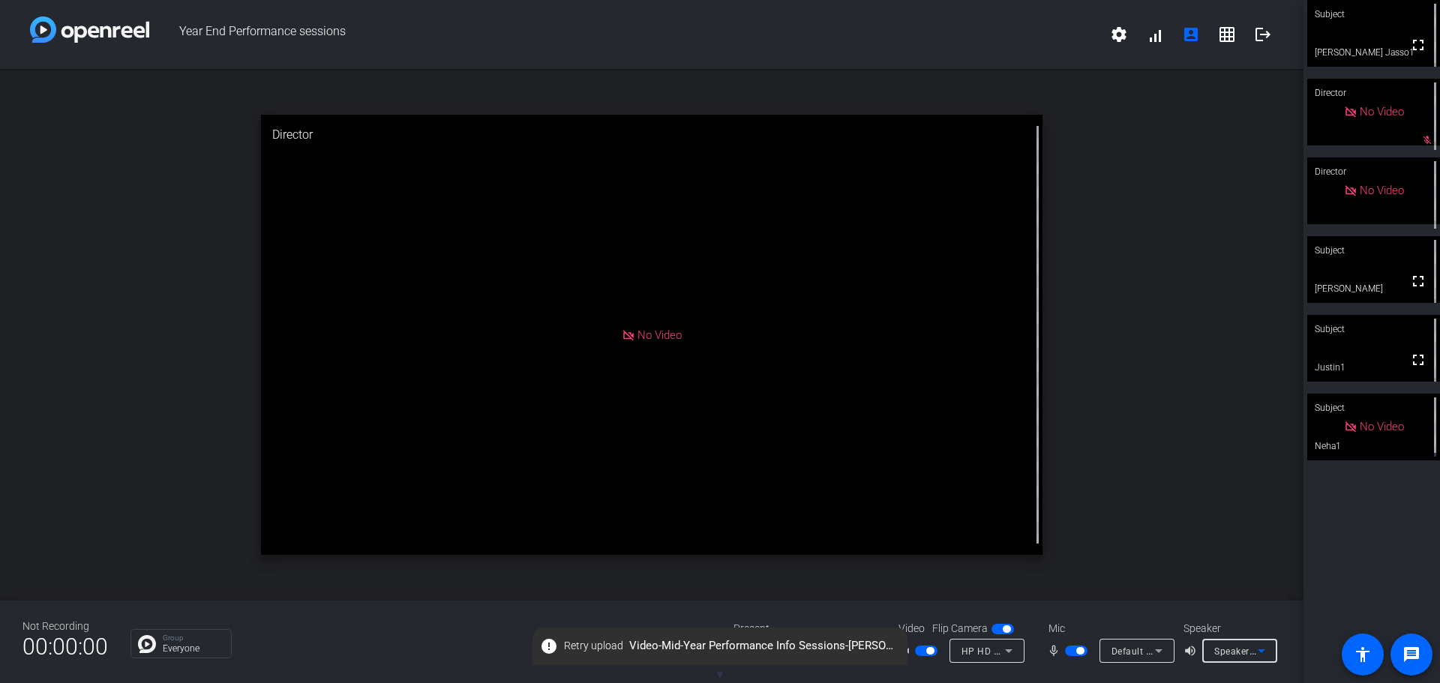
click at [1260, 652] on icon at bounding box center [1262, 651] width 18 height 18
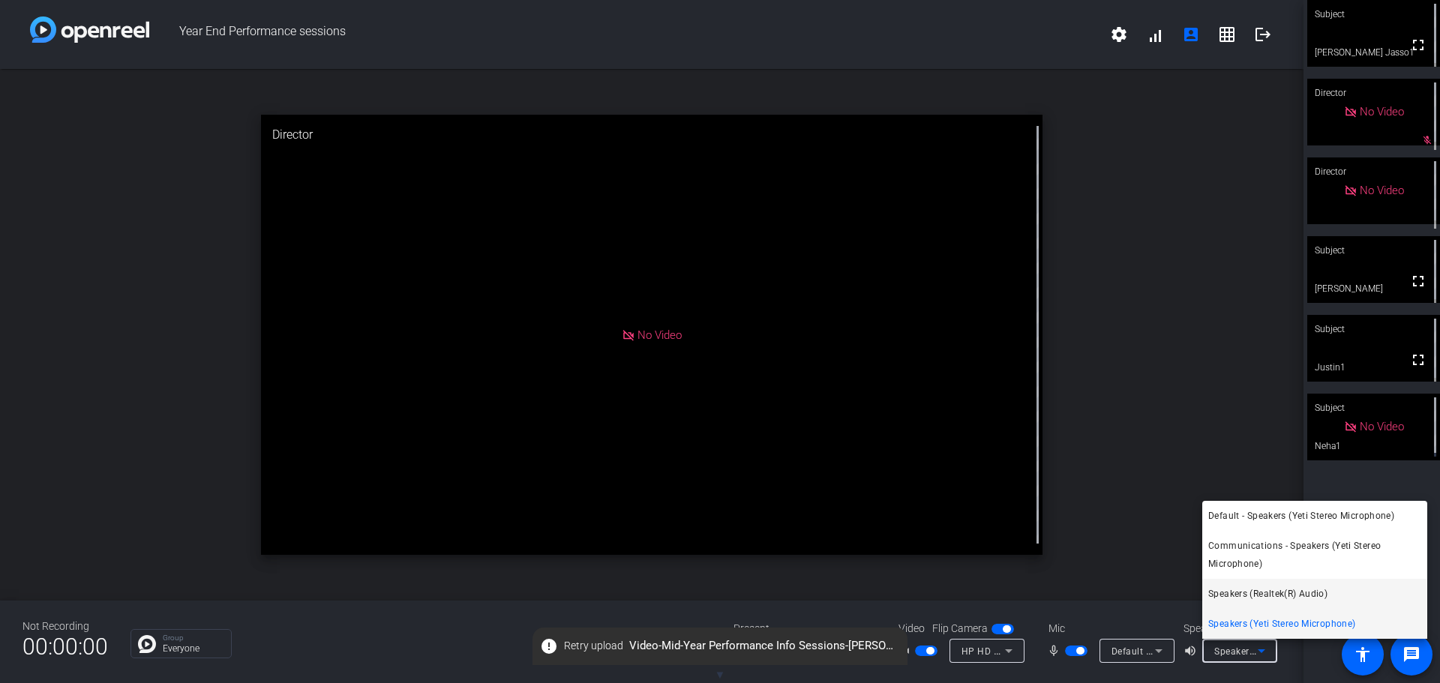
click at [1261, 597] on span "Speakers (Realtek(R) Audio)" at bounding box center [1268, 594] width 119 height 18
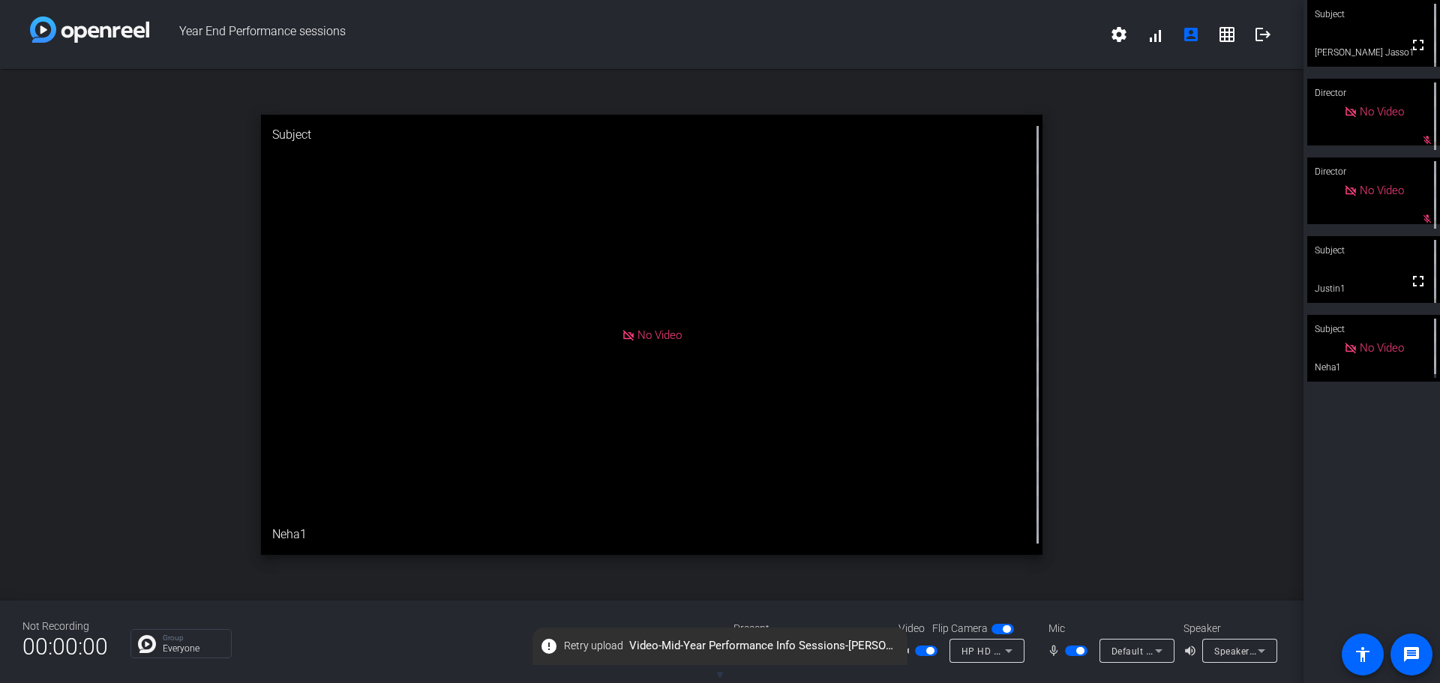
click at [1216, 293] on div "open_in_new Subject No Video Neha1" at bounding box center [652, 335] width 1304 height 532
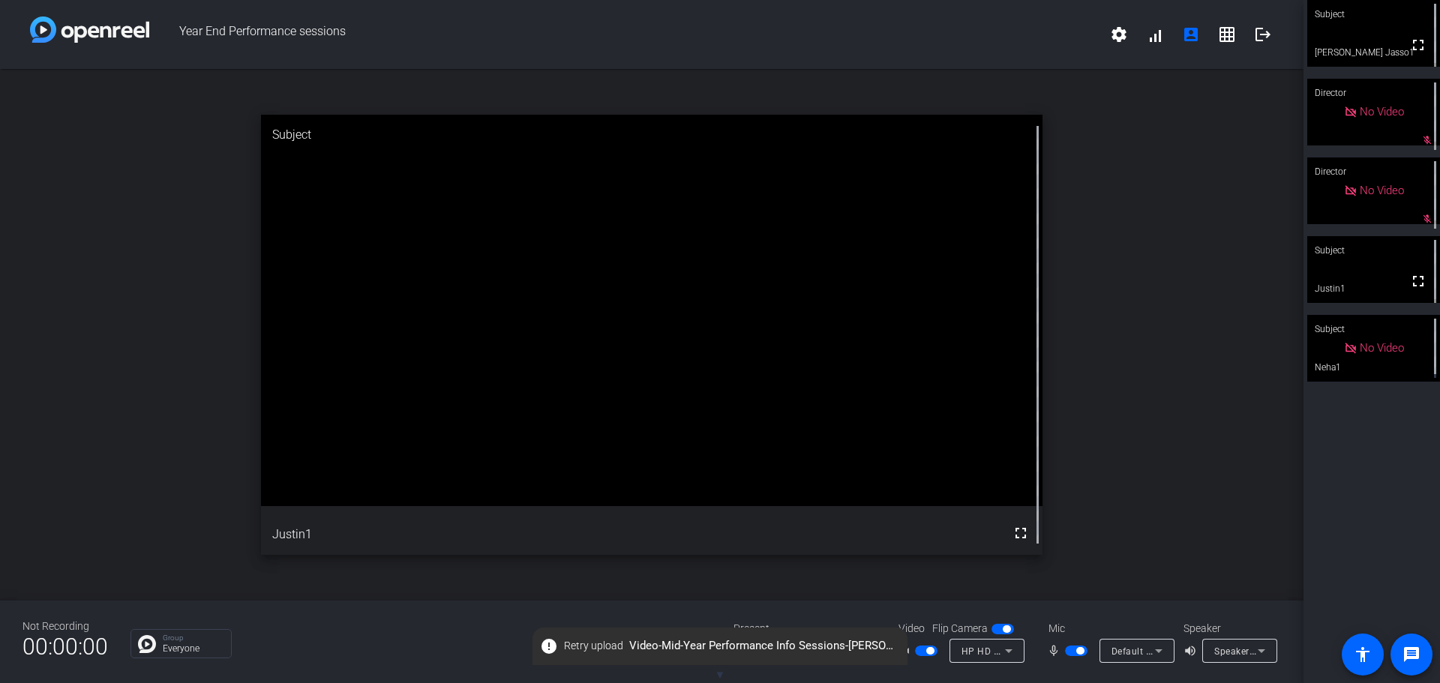
click at [1216, 655] on span "Speakers (Realtek(R) Audio)" at bounding box center [1276, 651] width 122 height 12
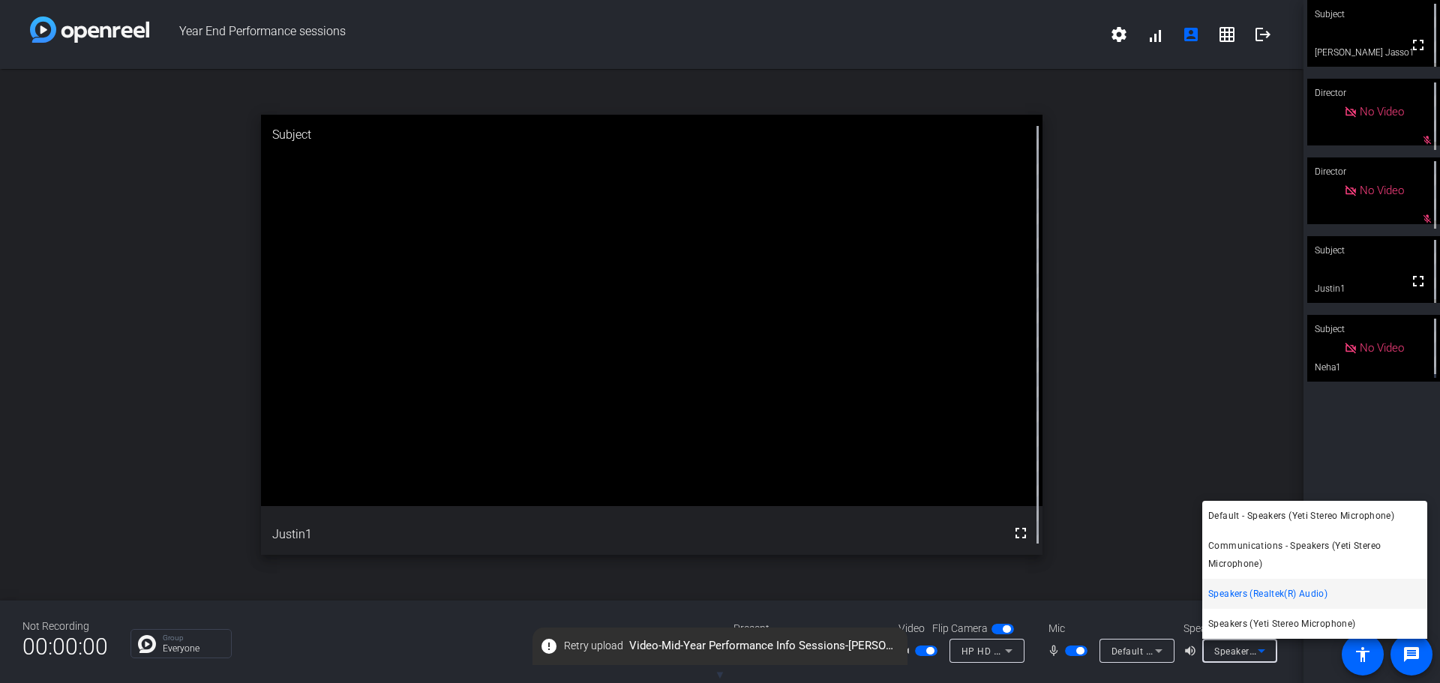
drag, startPoint x: 1249, startPoint y: 557, endPoint x: 1166, endPoint y: 655, distance: 128.2
click at [1249, 557] on span "Communications - Speakers (Yeti Stereo Microphone)" at bounding box center [1315, 555] width 213 height 36
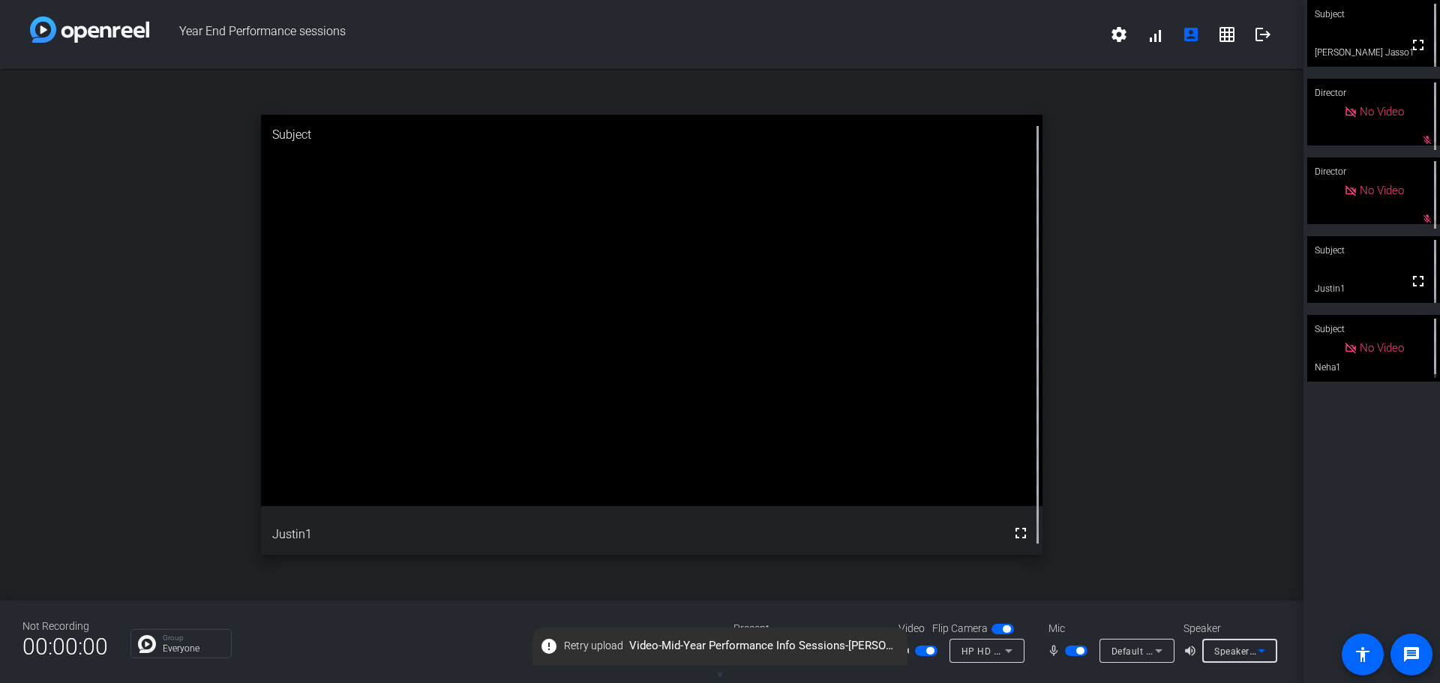
click at [1246, 650] on span "Speakers (Realtek(R) Audio)" at bounding box center [1276, 651] width 122 height 12
click at [1261, 651] on icon at bounding box center [1262, 652] width 8 height 4
click at [1230, 649] on span "Speakers (Realtek(R) Audio)" at bounding box center [1276, 651] width 122 height 12
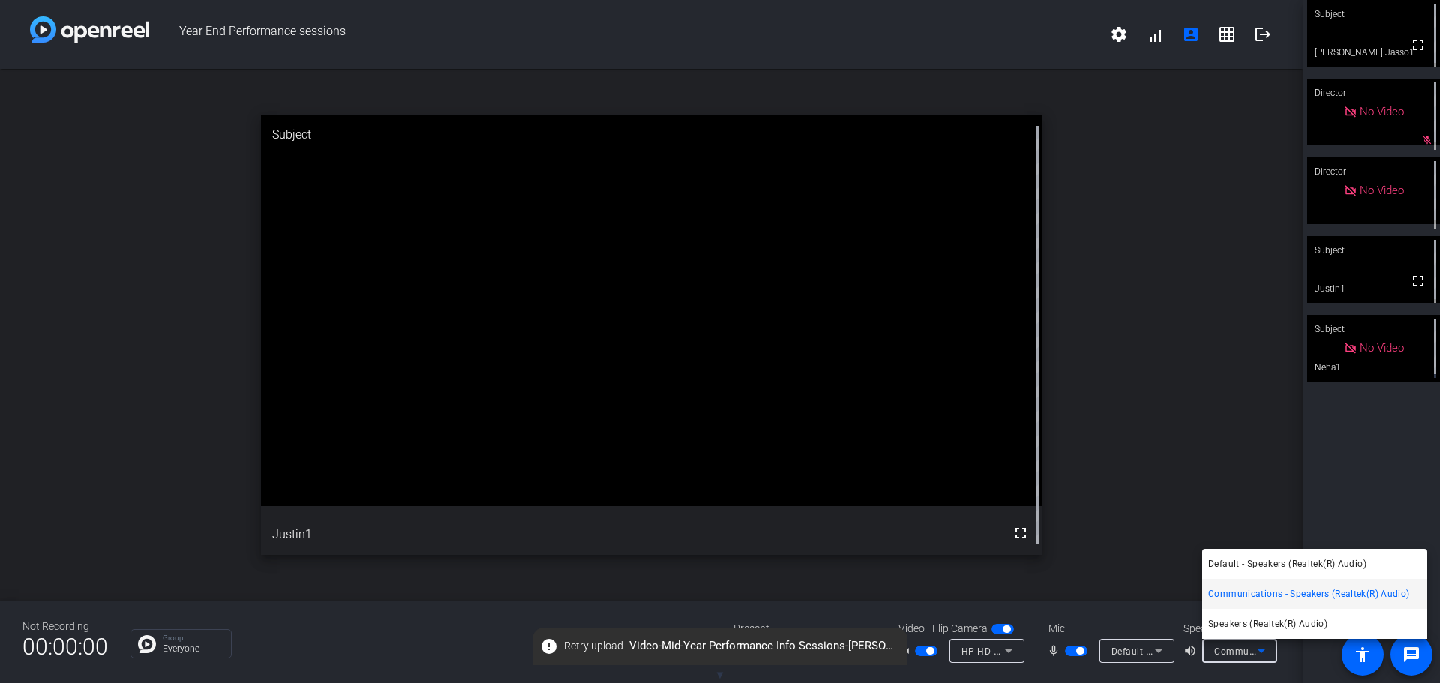
click at [1176, 479] on div at bounding box center [720, 341] width 1440 height 683
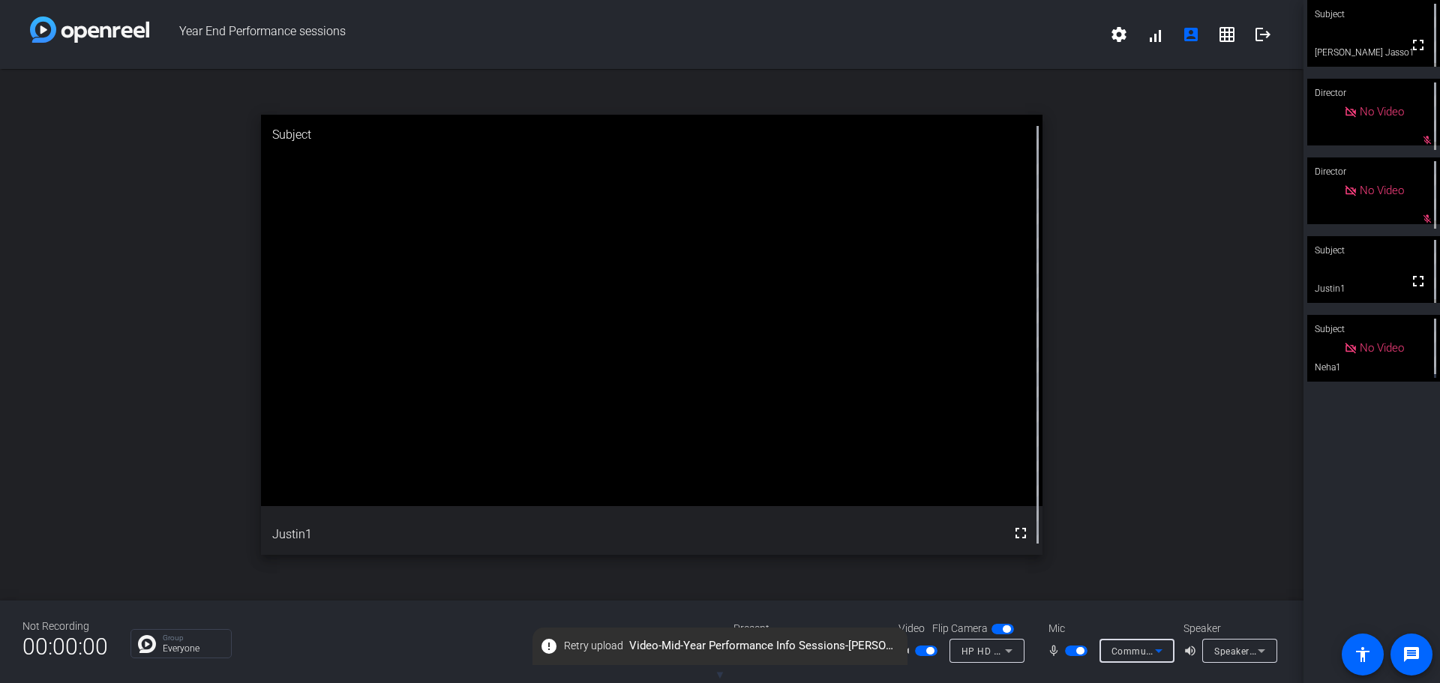
click at [1155, 650] on icon at bounding box center [1159, 651] width 18 height 18
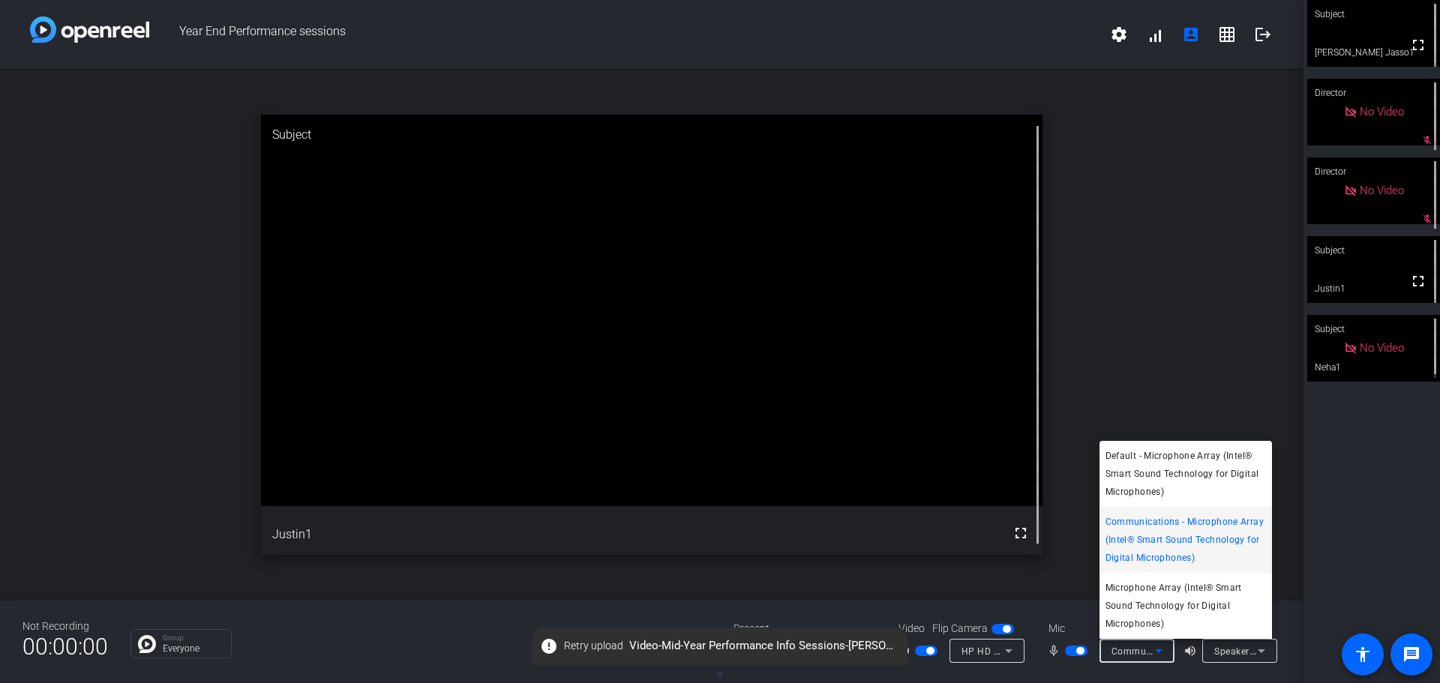
click at [1146, 654] on div at bounding box center [720, 341] width 1440 height 683
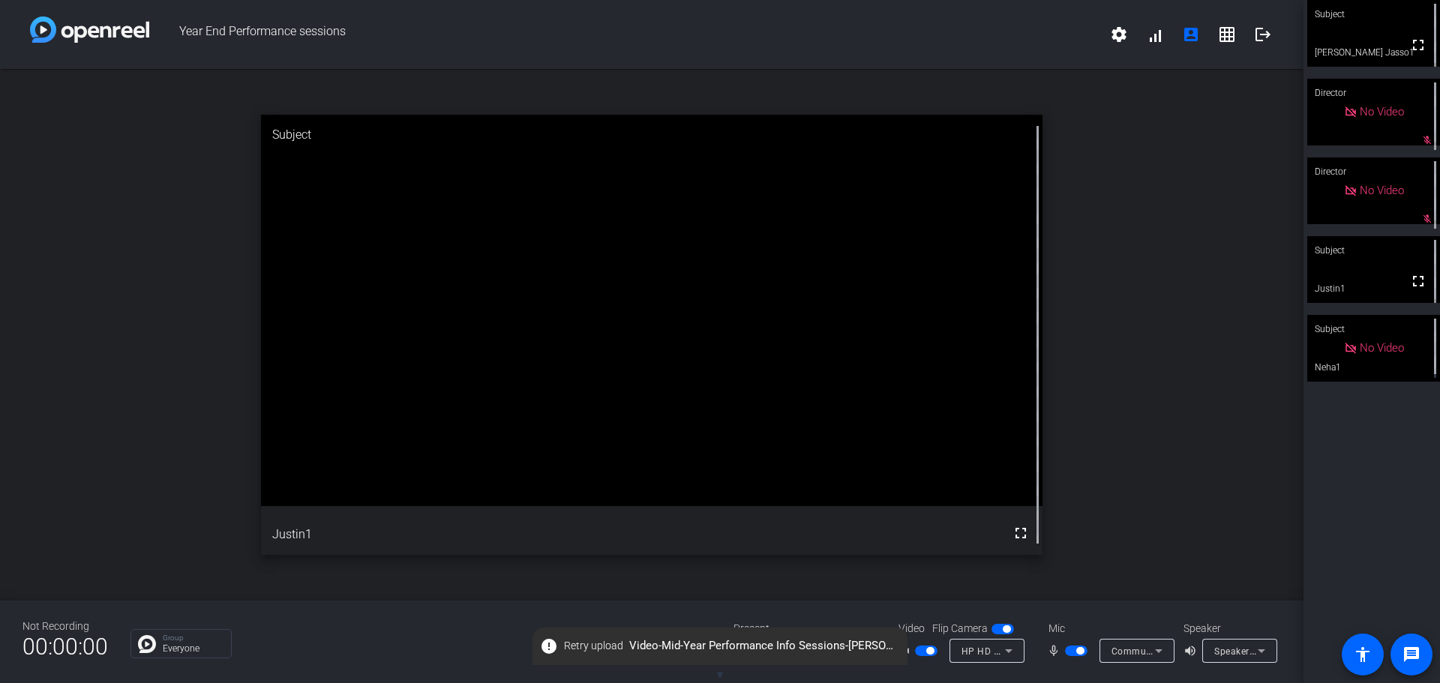
click at [1155, 649] on icon at bounding box center [1159, 651] width 18 height 18
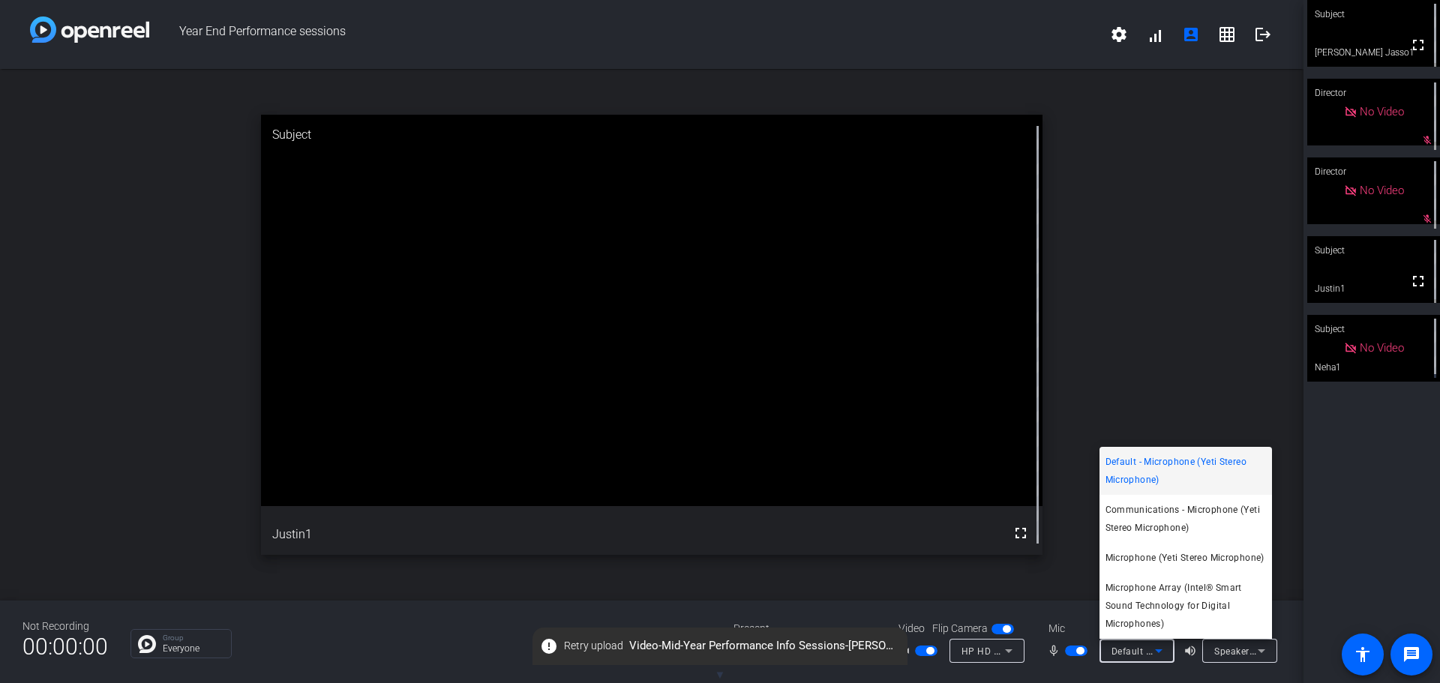
click at [1160, 651] on div at bounding box center [720, 341] width 1440 height 683
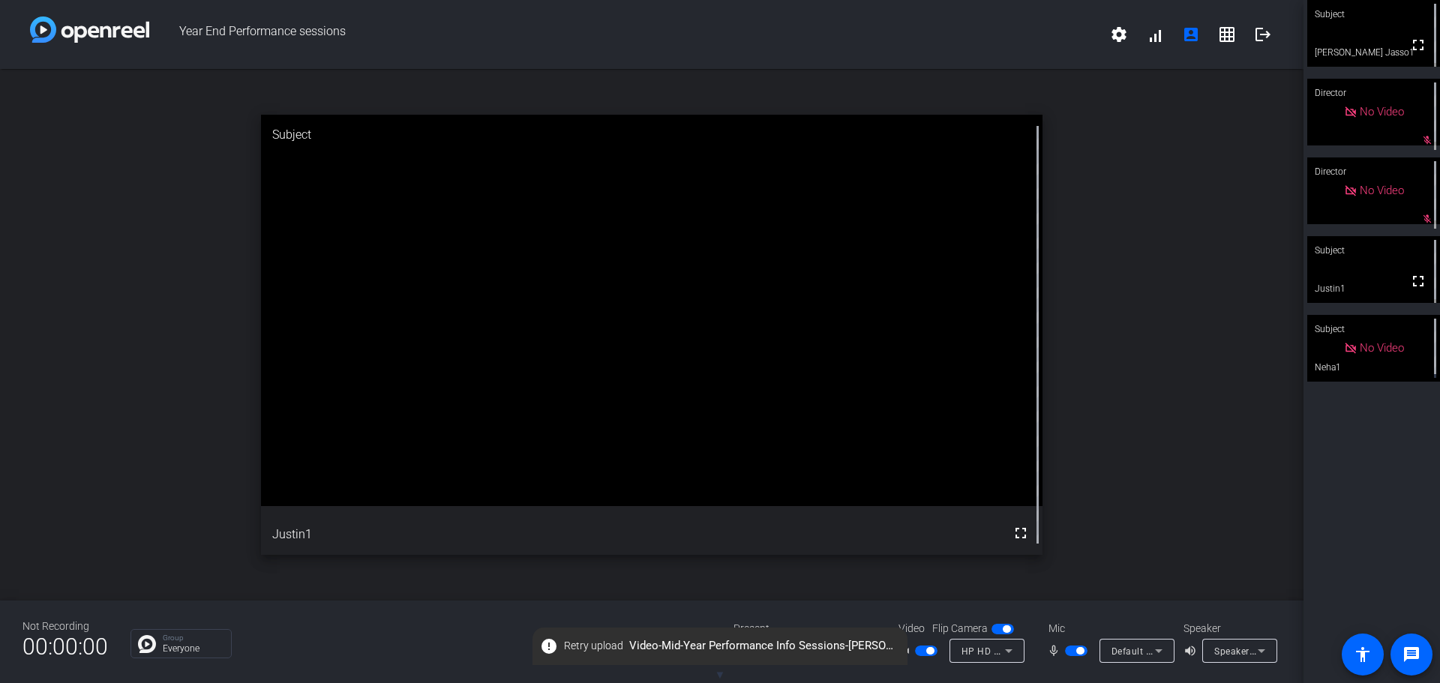
click at [1160, 650] on icon at bounding box center [1159, 652] width 8 height 4
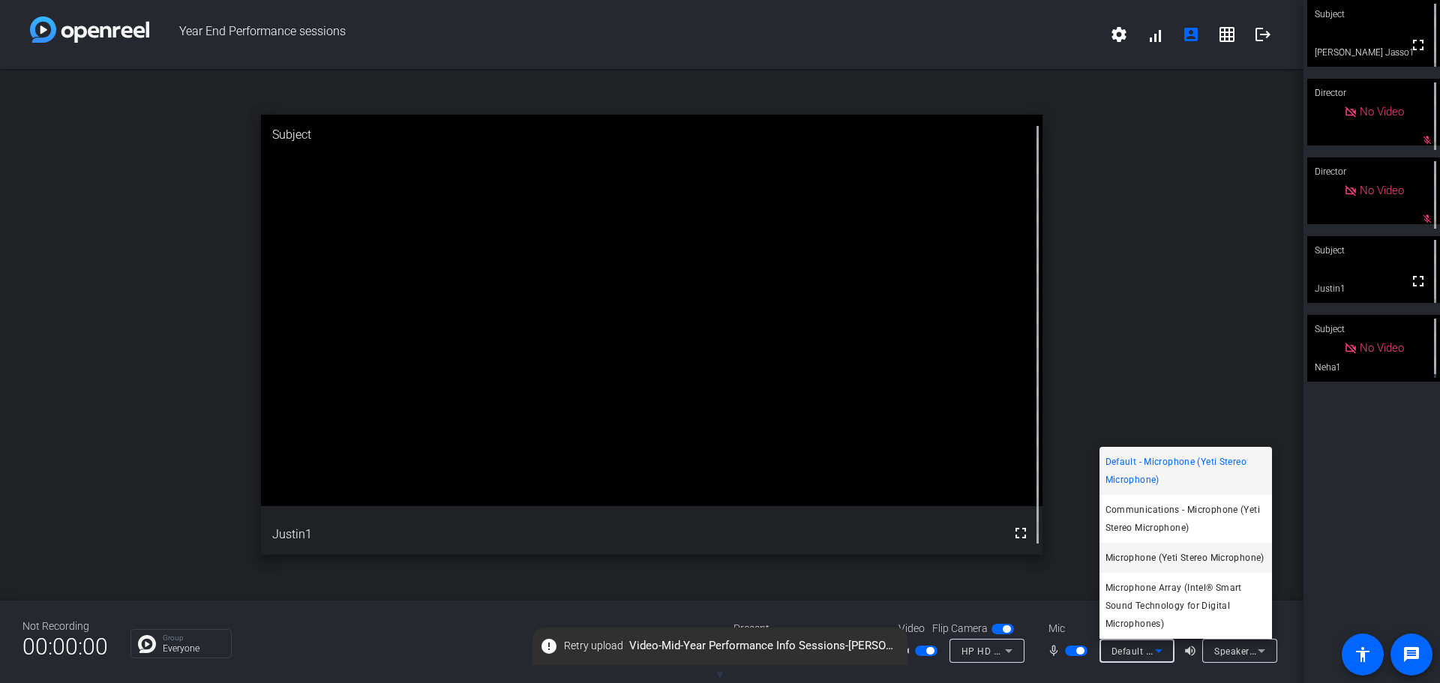
click at [1148, 558] on span "Microphone (Yeti Stereo Microphone)" at bounding box center [1185, 558] width 159 height 18
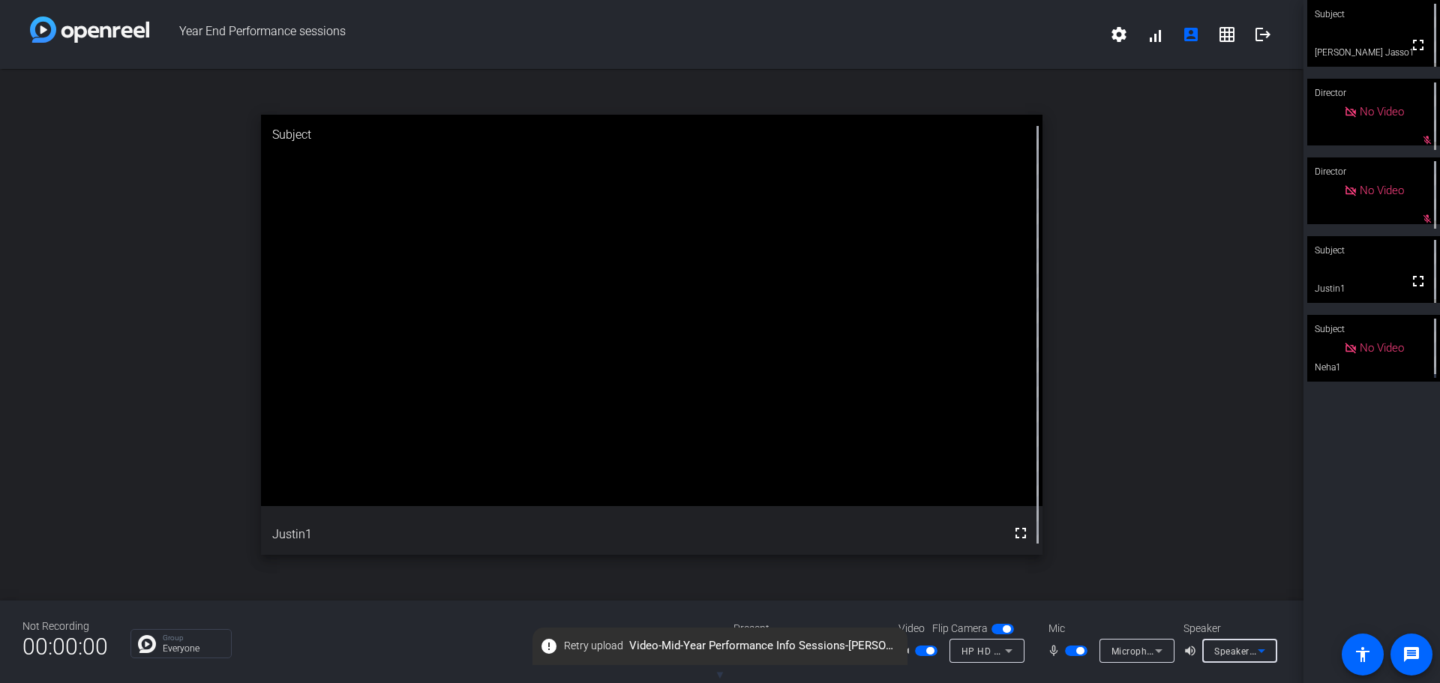
click at [1239, 652] on span "Speakers (Realtek(R) Audio)" at bounding box center [1276, 651] width 122 height 12
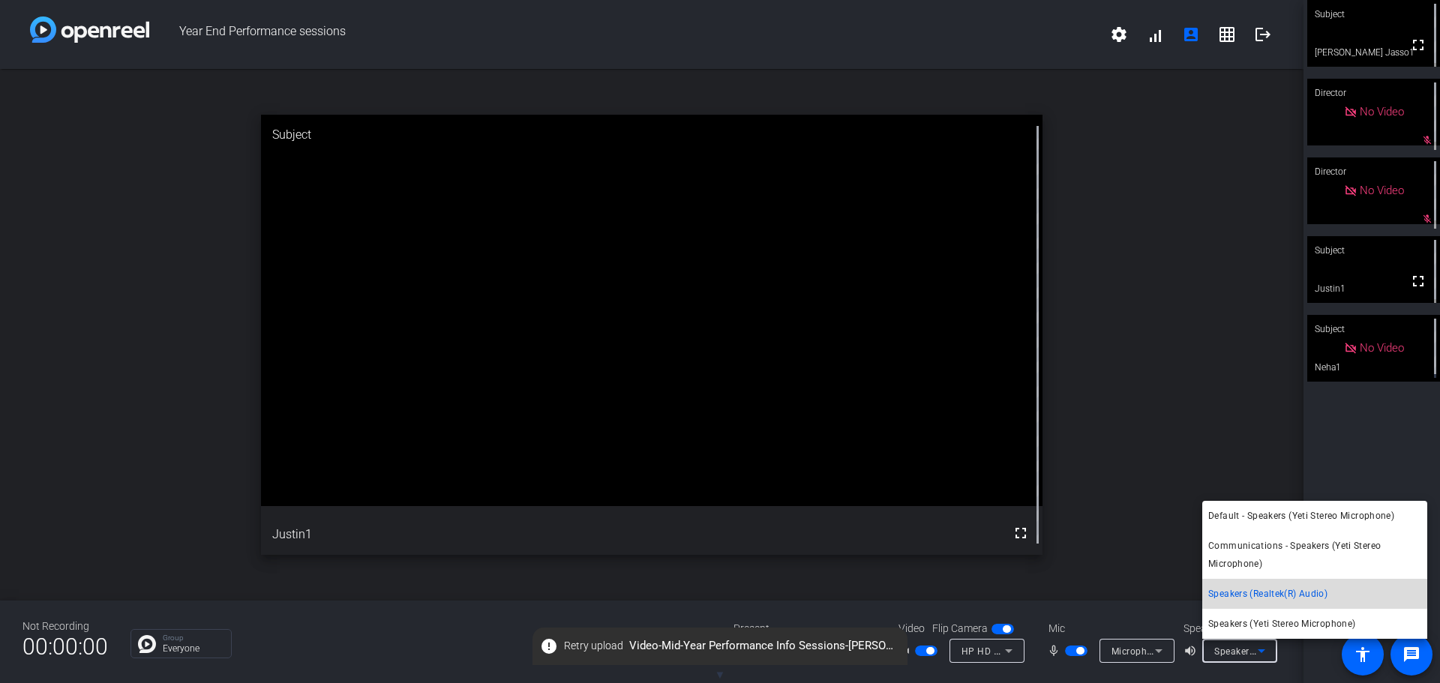
click at [1254, 596] on span "Speakers (Realtek(R) Audio)" at bounding box center [1268, 594] width 119 height 18
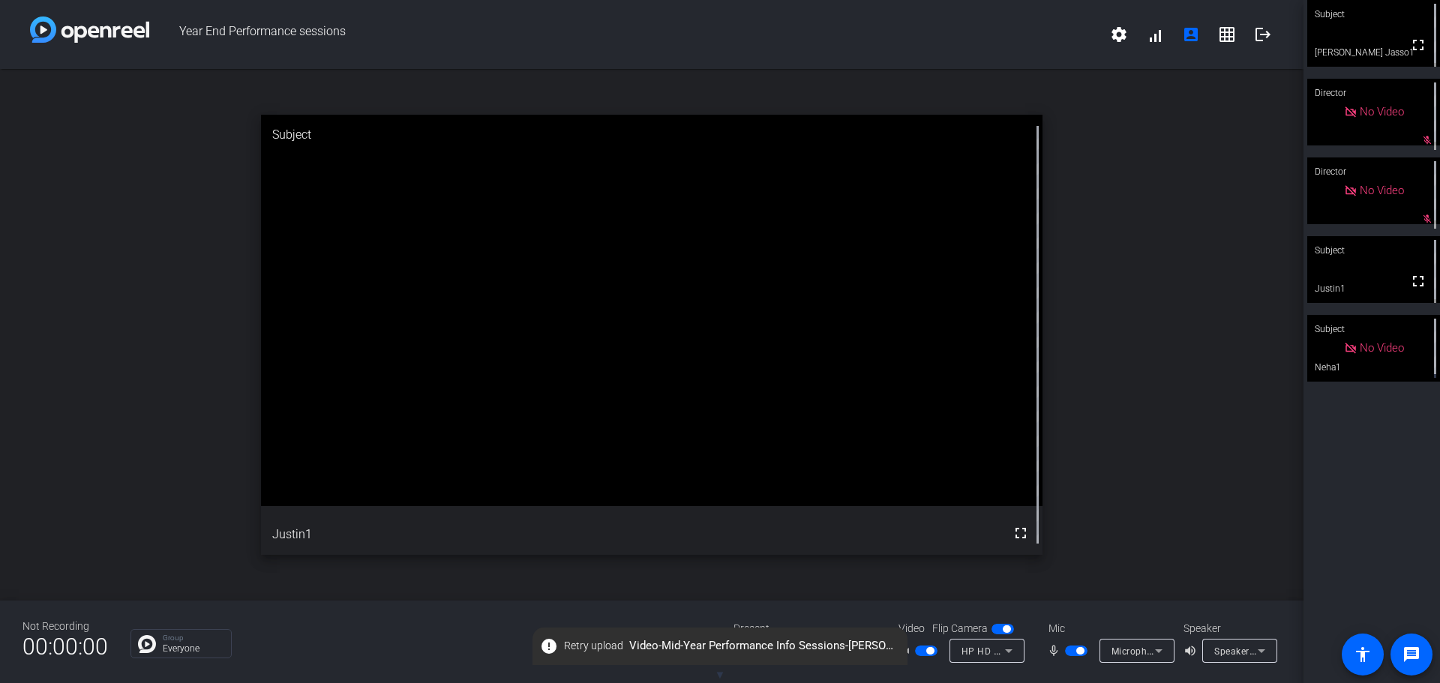
click at [449, 649] on div "Group Everyone" at bounding box center [421, 643] width 581 height 29
click at [1163, 655] on icon at bounding box center [1159, 651] width 18 height 18
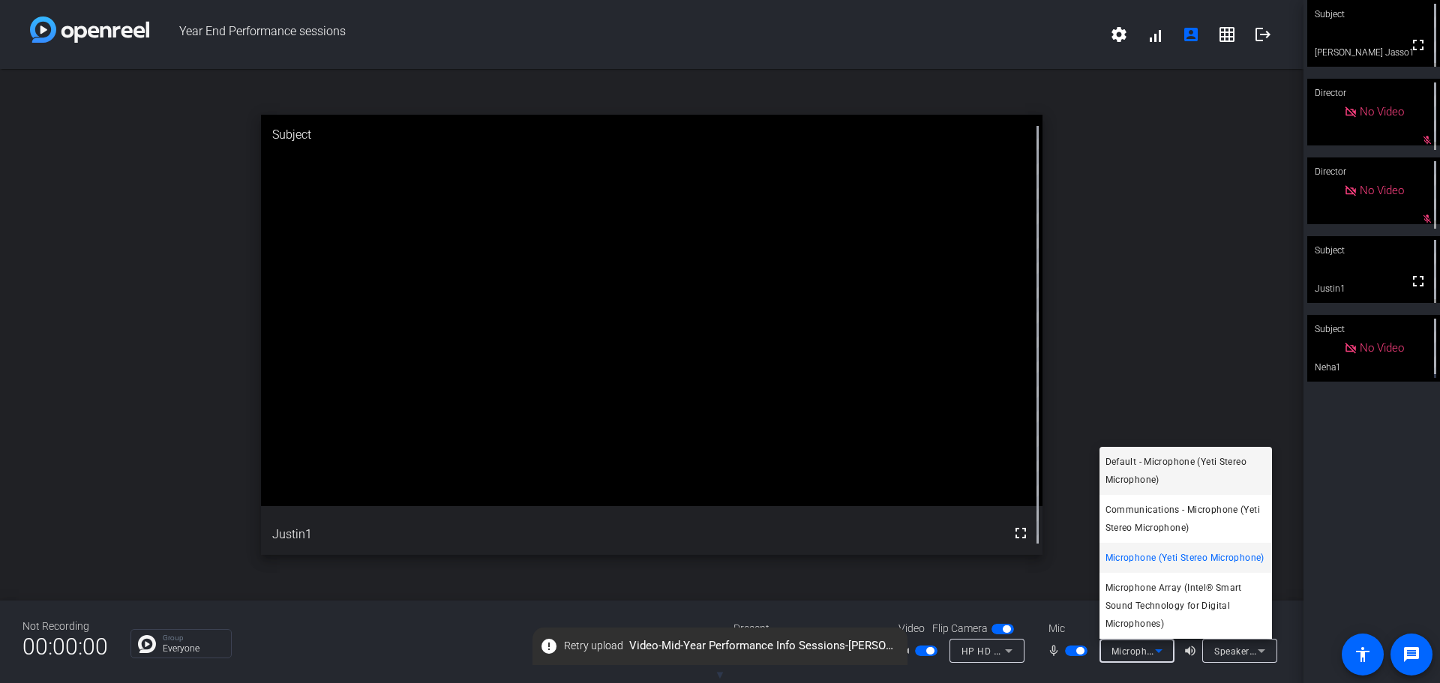
click at [1167, 474] on span "Default - Microphone (Yeti Stereo Microphone)" at bounding box center [1186, 471] width 161 height 36
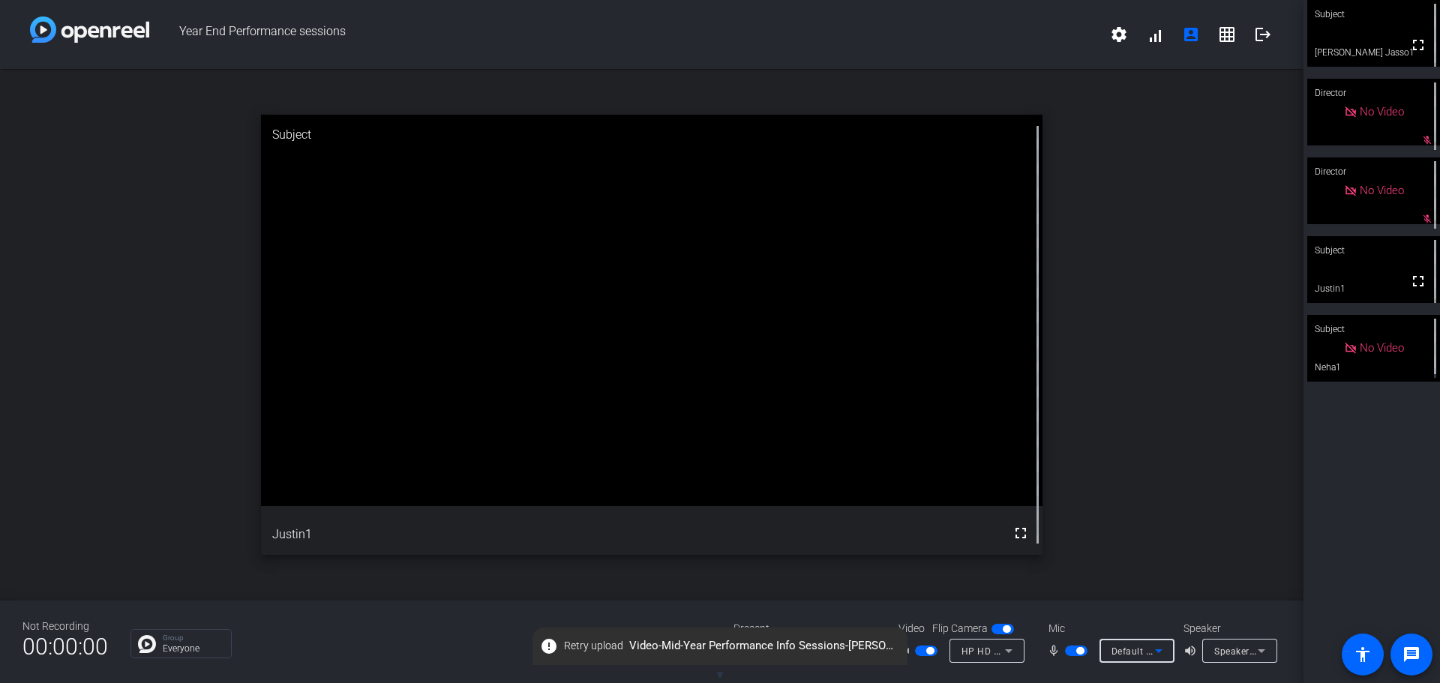
click at [1155, 654] on icon at bounding box center [1159, 651] width 18 height 18
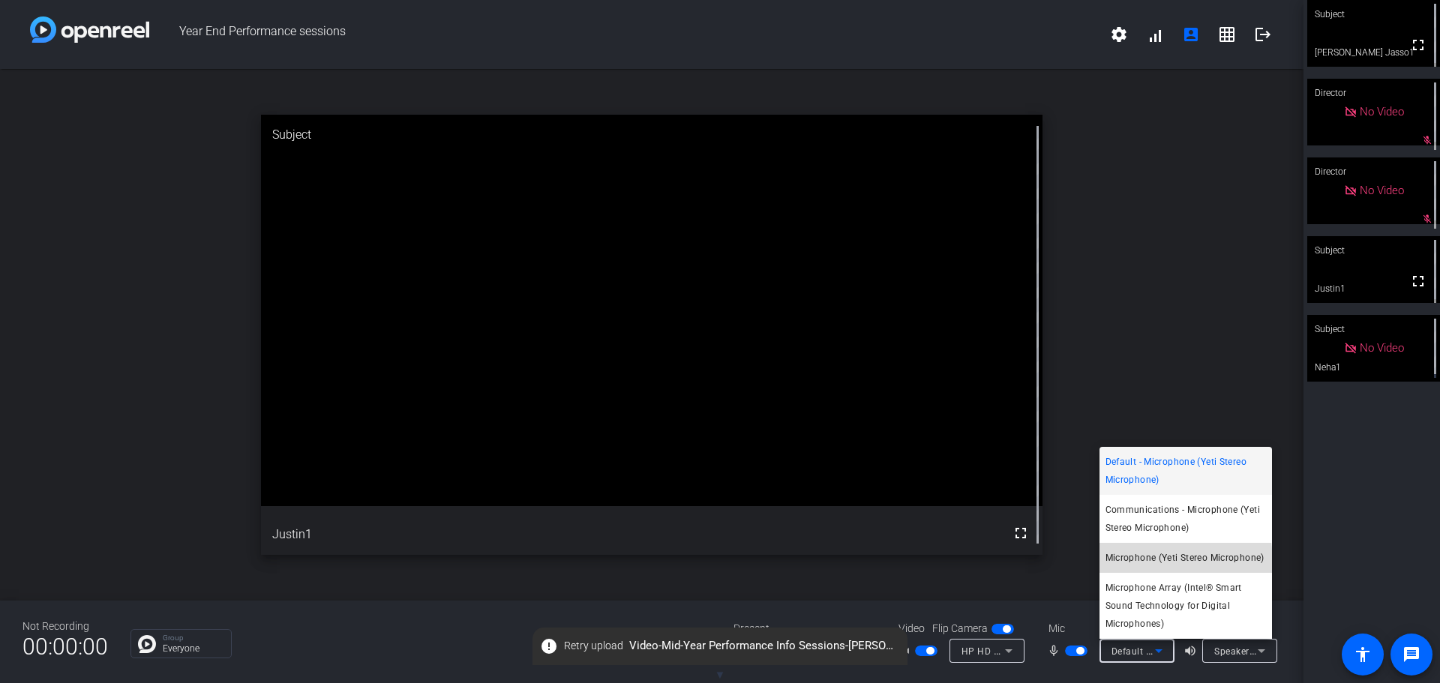
click at [1151, 561] on span "Microphone (Yeti Stereo Microphone)" at bounding box center [1185, 558] width 159 height 18
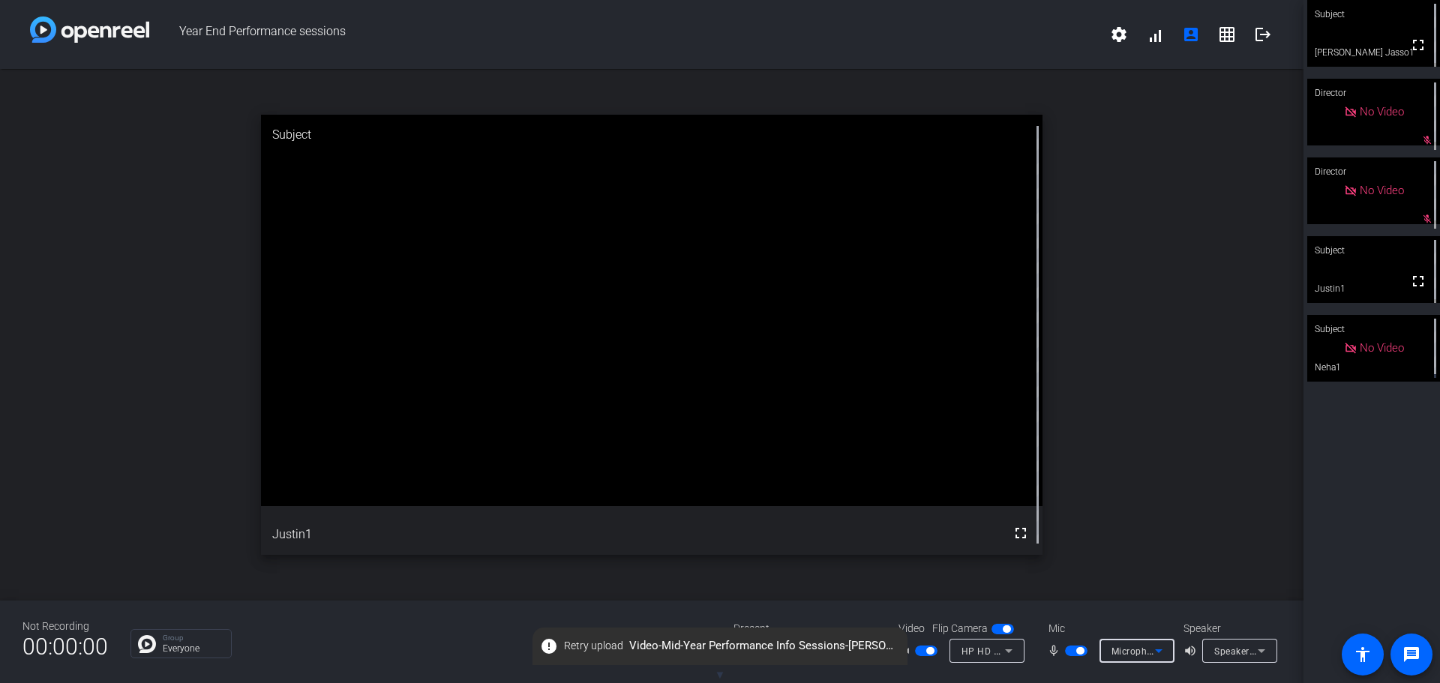
click at [1155, 653] on icon at bounding box center [1159, 651] width 18 height 18
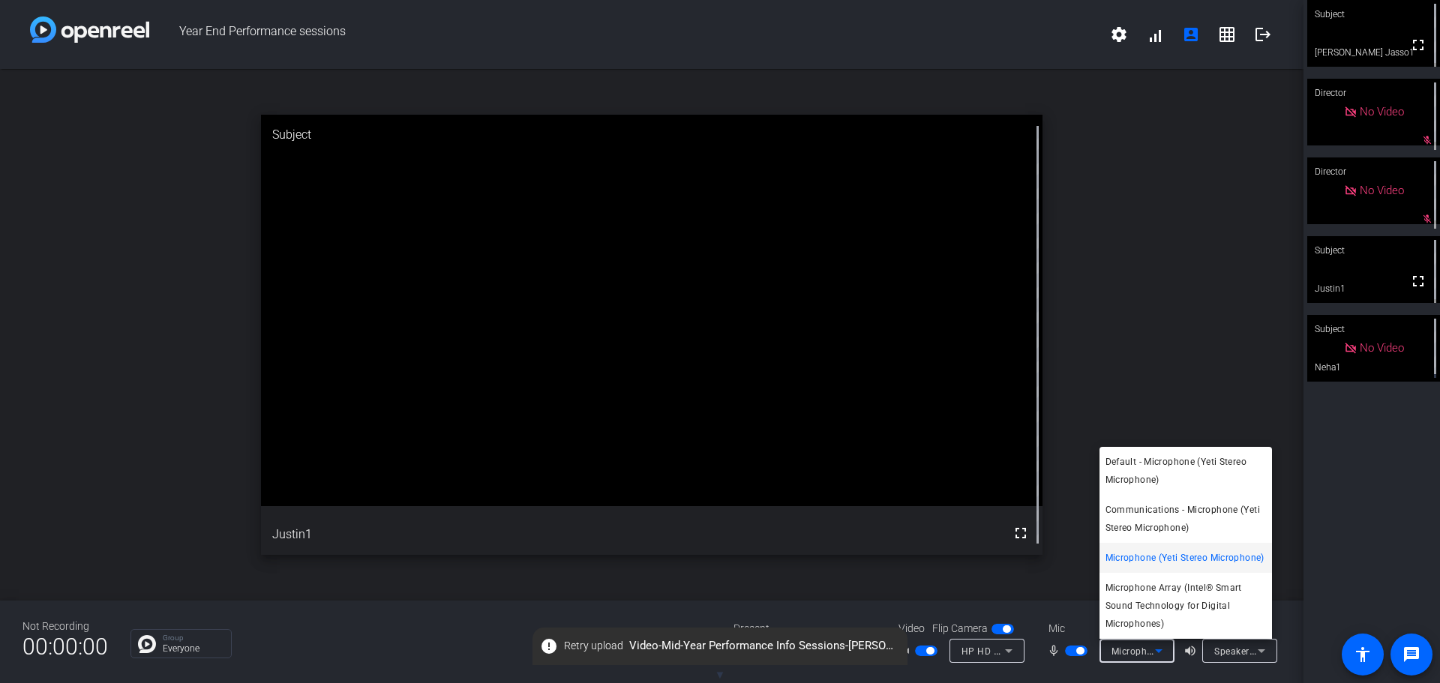
click at [1377, 437] on div at bounding box center [720, 341] width 1440 height 683
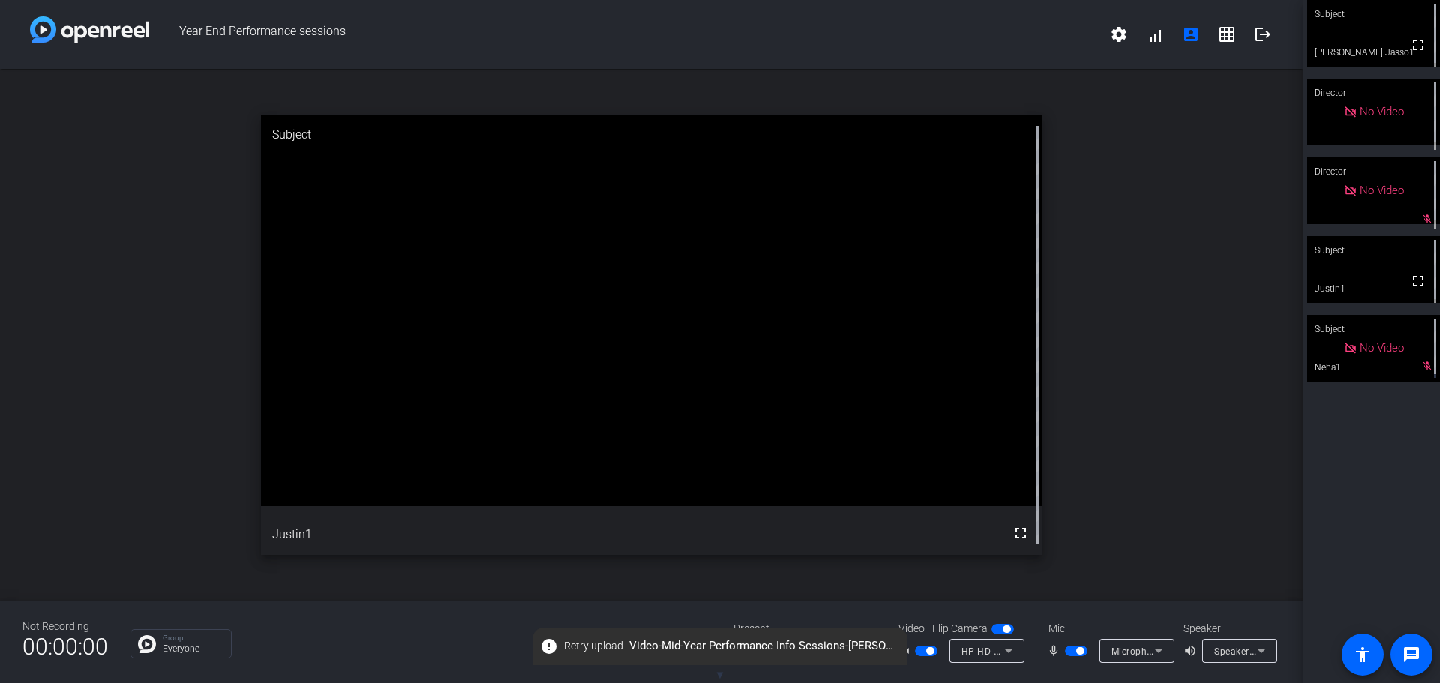
click at [452, 648] on div "Group Everyone" at bounding box center [421, 643] width 581 height 29
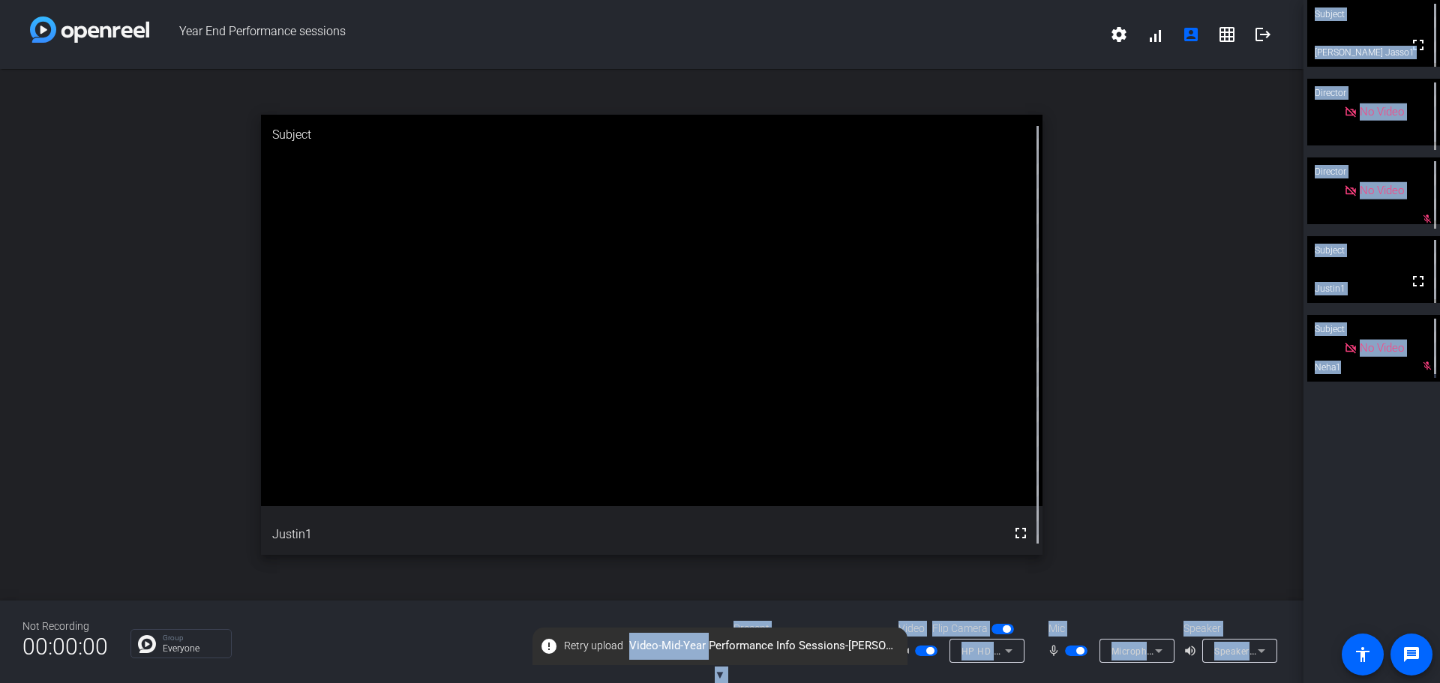
drag, startPoint x: 707, startPoint y: 645, endPoint x: 638, endPoint y: 660, distance: 70.6
click at [647, 668] on openreel-root "Year End Performance sessions settings signal_cellular_alt account_box grid_on …" at bounding box center [720, 341] width 1440 height 683
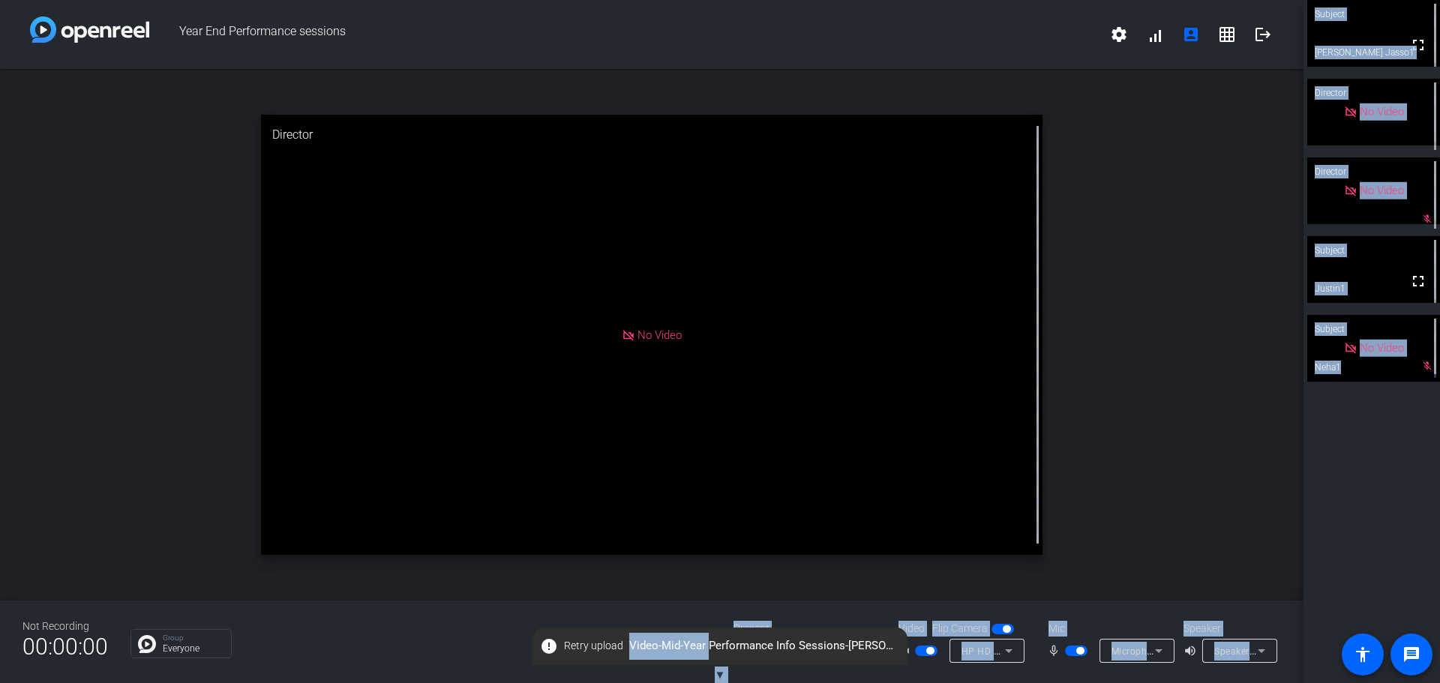
click at [485, 647] on div "Group Everyone" at bounding box center [421, 643] width 581 height 29
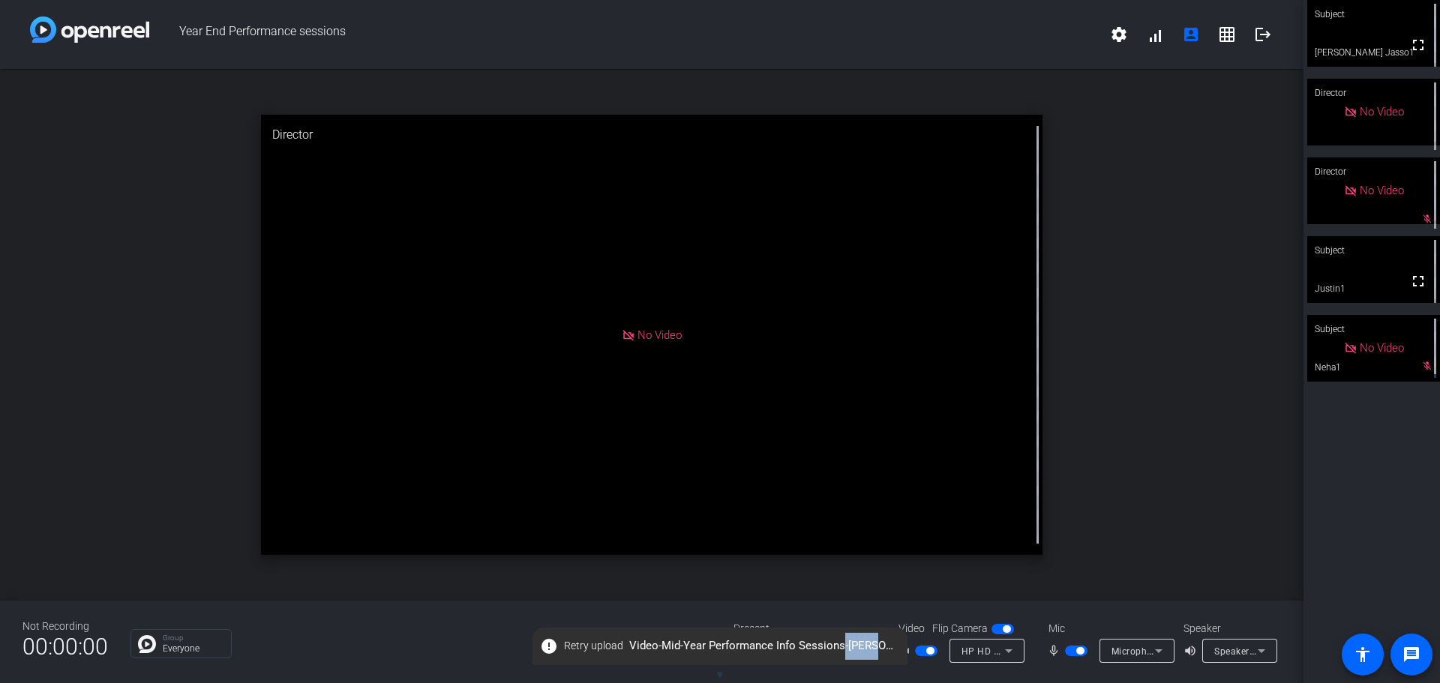
drag, startPoint x: 872, startPoint y: 640, endPoint x: 839, endPoint y: 656, distance: 36.6
click at [839, 656] on span "error Retry upload Video-Mid-Year Performance Info Sessions-[GEOGRAPHIC_DATA][P…" at bounding box center [720, 646] width 375 height 27
click at [493, 647] on div "Group Everyone" at bounding box center [421, 643] width 581 height 29
click at [817, 612] on div "Not Recording 00:00:00 Group Everyone Present screen_share_outline Source Video…" at bounding box center [652, 642] width 1304 height 83
click at [509, 645] on div "Group Everyone" at bounding box center [421, 643] width 581 height 29
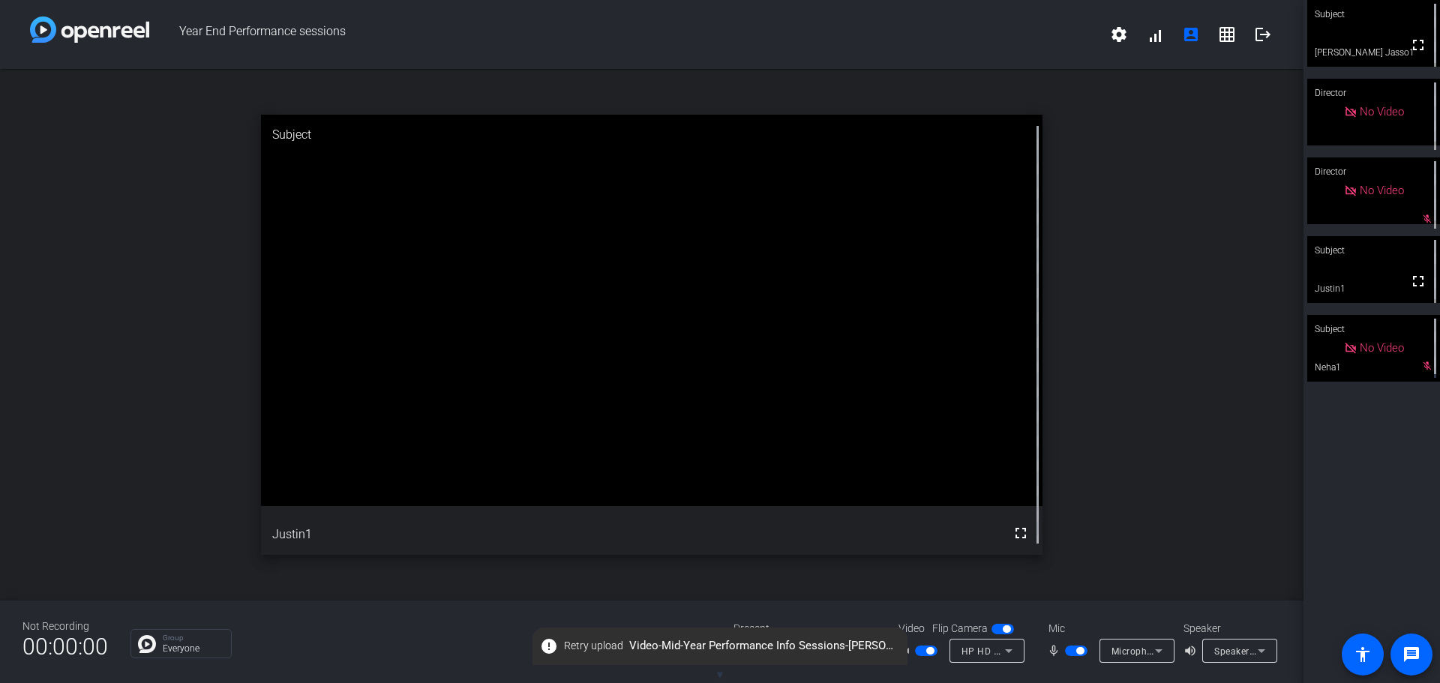
click at [846, 642] on span "error Retry upload Video-Mid-Year Performance Info Sessions-[GEOGRAPHIC_DATA][P…" at bounding box center [720, 646] width 375 height 27
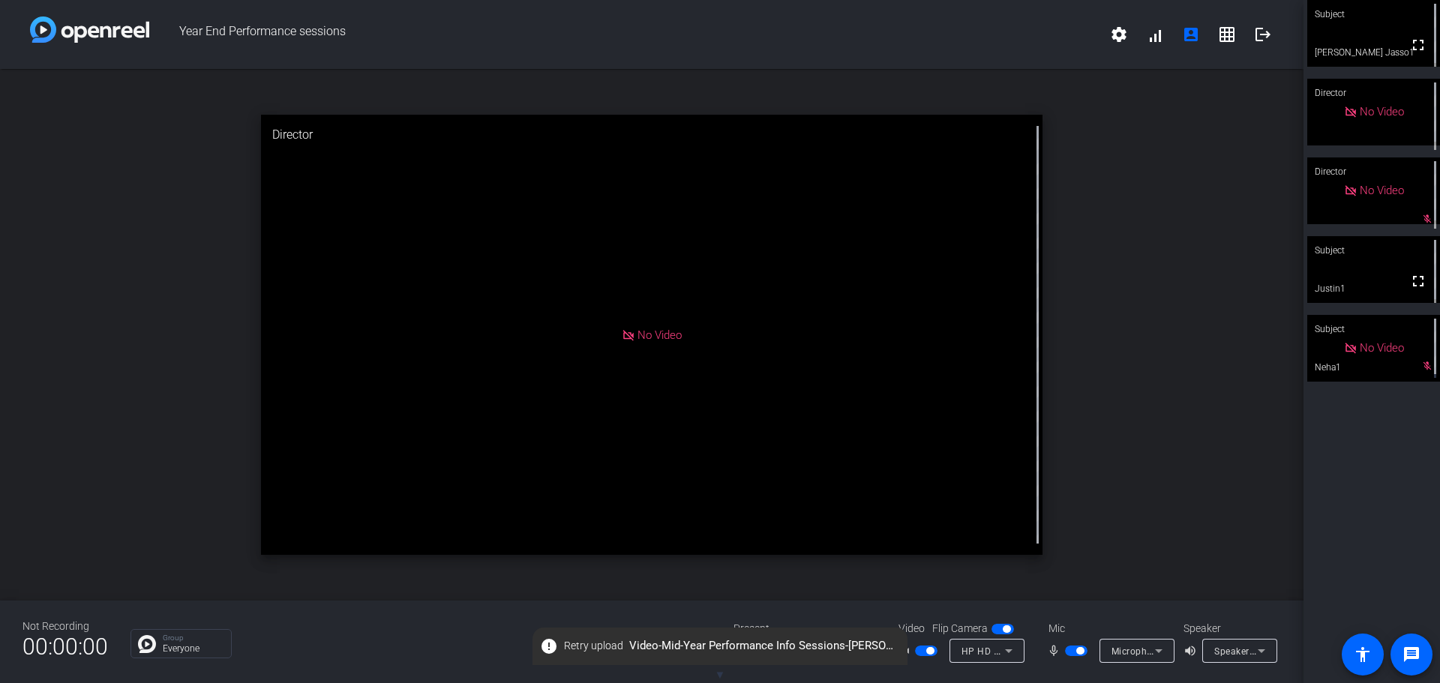
drag, startPoint x: 835, startPoint y: 653, endPoint x: 753, endPoint y: 639, distance: 82.9
click at [803, 653] on span "error Retry upload Video-Mid-Year Performance Info Sessions-[GEOGRAPHIC_DATA][P…" at bounding box center [720, 646] width 375 height 27
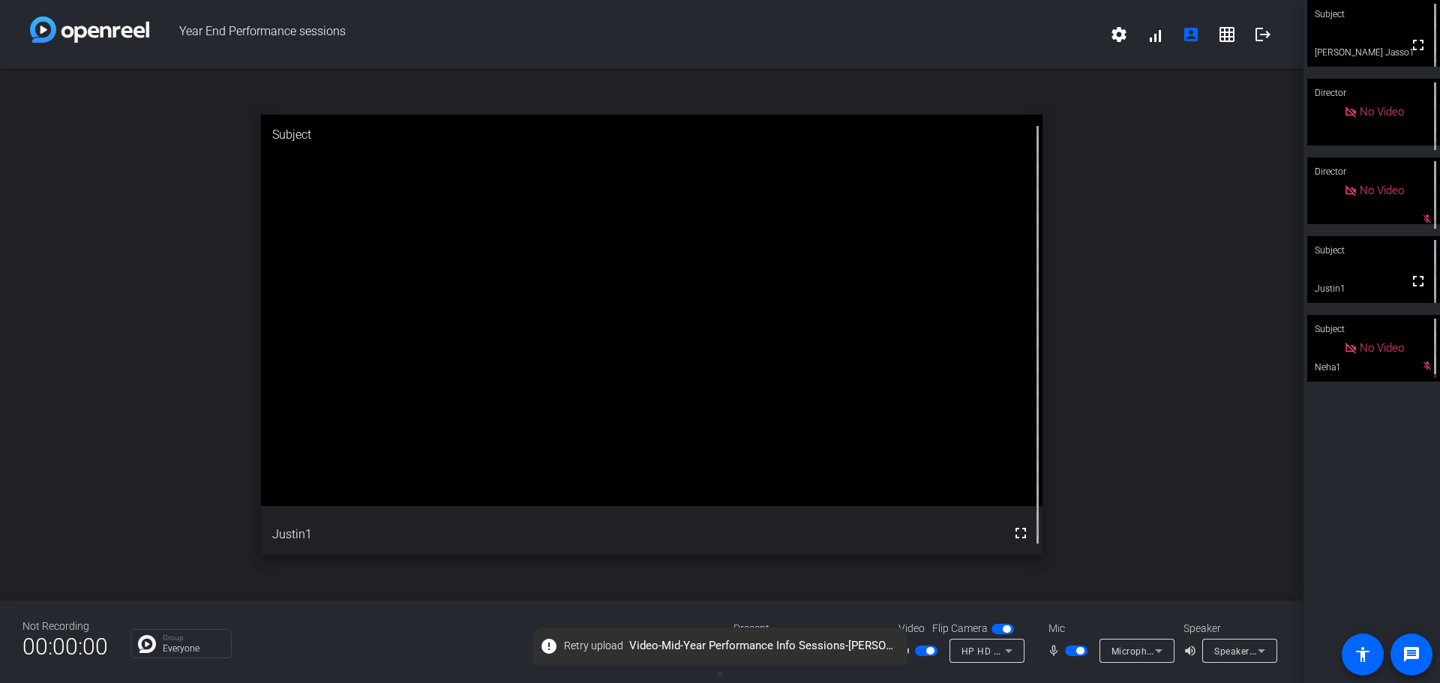
click at [743, 621] on div "Present" at bounding box center [809, 629] width 150 height 16
click at [745, 625] on div "Present" at bounding box center [809, 629] width 150 height 16
click at [716, 676] on span "▼" at bounding box center [720, 675] width 11 height 14
click at [767, 649] on span "button" at bounding box center [767, 651] width 8 height 8
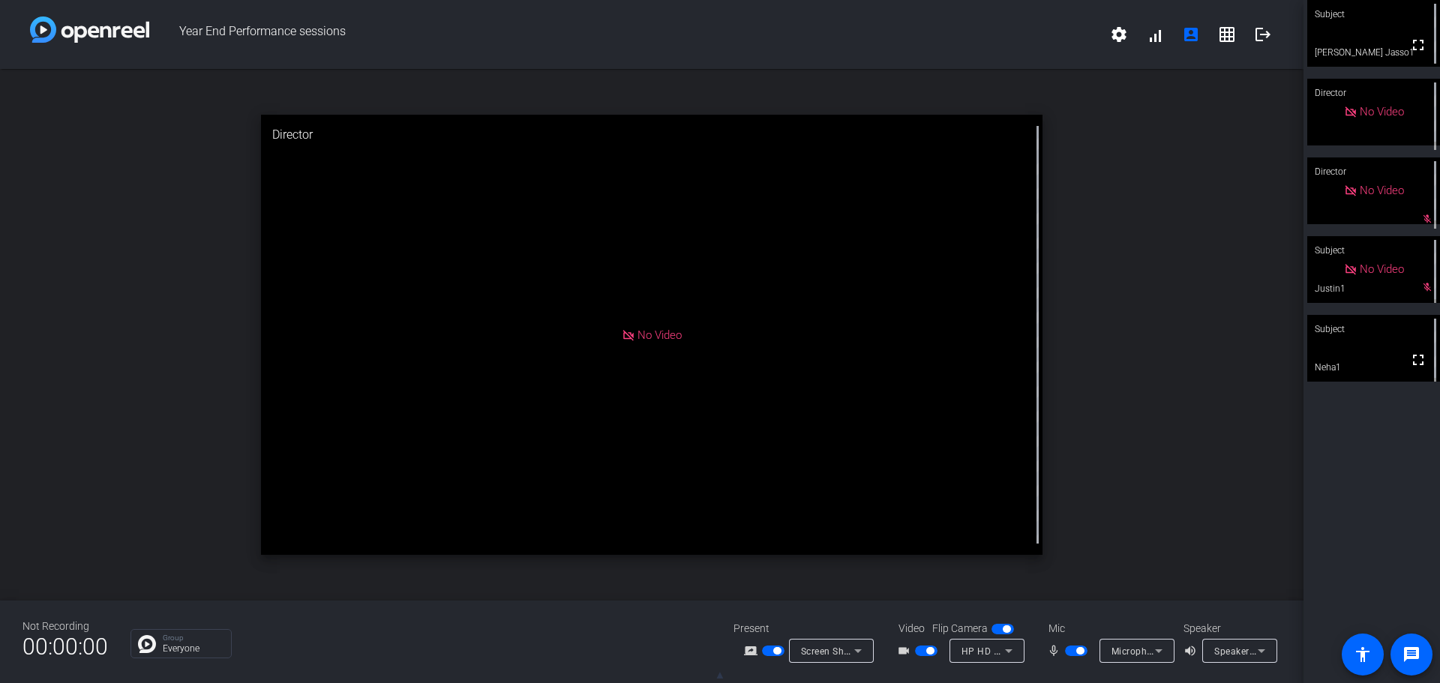
click at [861, 650] on icon at bounding box center [858, 651] width 18 height 18
click at [836, 594] on span "Screen Sharing" at bounding box center [827, 594] width 65 height 18
click at [852, 647] on icon at bounding box center [858, 651] width 18 height 18
click at [782, 652] on div at bounding box center [720, 341] width 1440 height 683
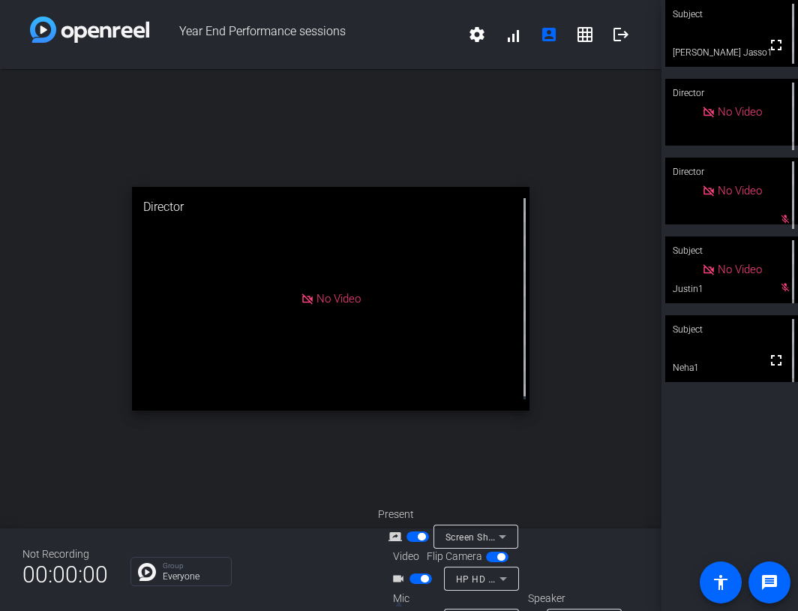
click at [718, 40] on video at bounding box center [731, 33] width 133 height 67
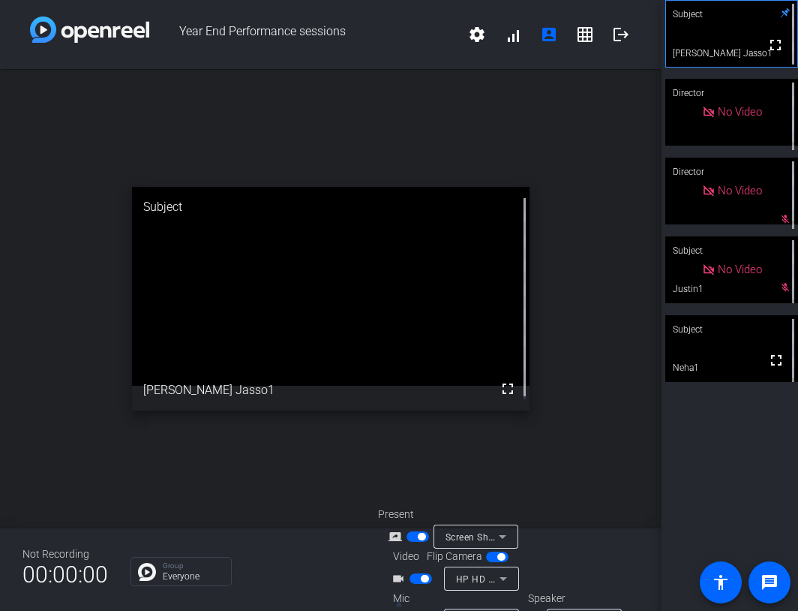
click at [481, 215] on div "Subject" at bounding box center [330, 207] width 397 height 41
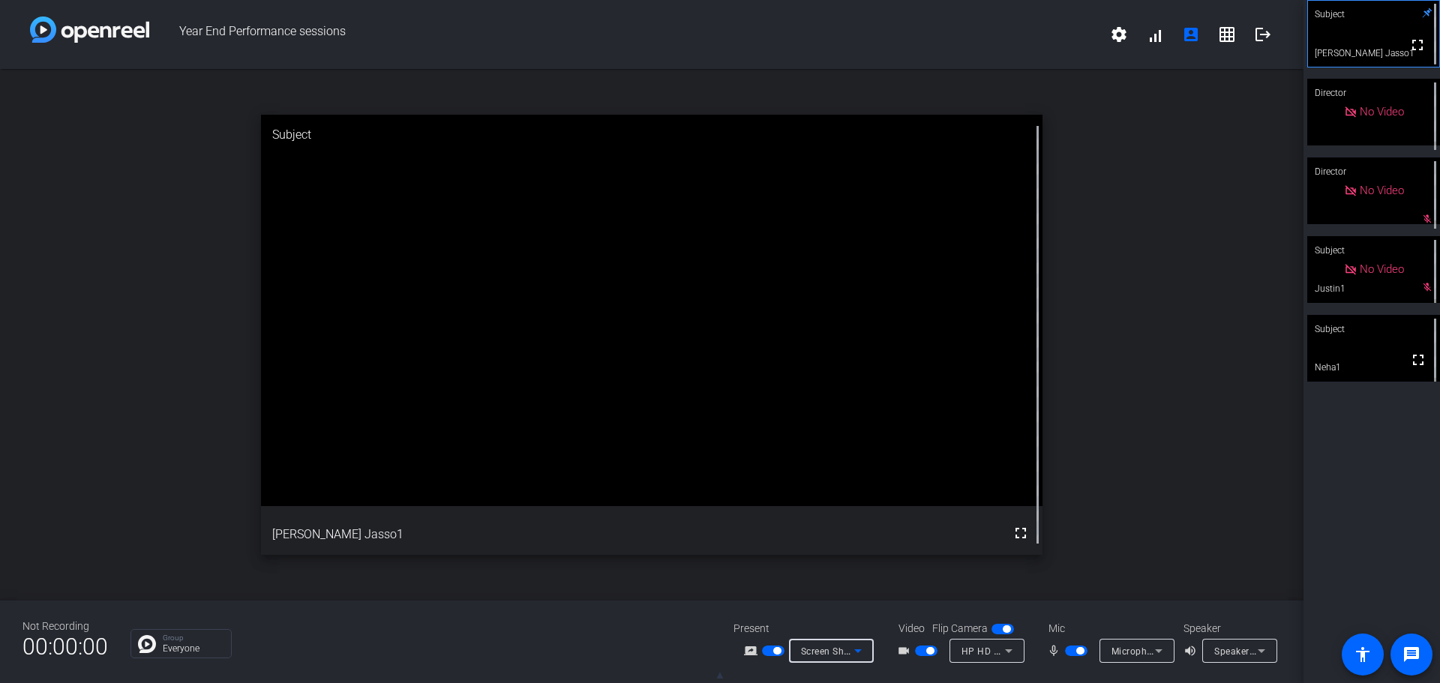
click at [824, 650] on span "Screen Sharing" at bounding box center [834, 651] width 66 height 12
click at [772, 652] on div at bounding box center [720, 341] width 1440 height 683
click at [778, 645] on mat-slide-toggle at bounding box center [775, 651] width 26 height 16
click at [776, 650] on span "button" at bounding box center [777, 651] width 8 height 8
click at [776, 650] on span "button" at bounding box center [773, 651] width 23 height 11
